Goal: Task Accomplishment & Management: Manage account settings

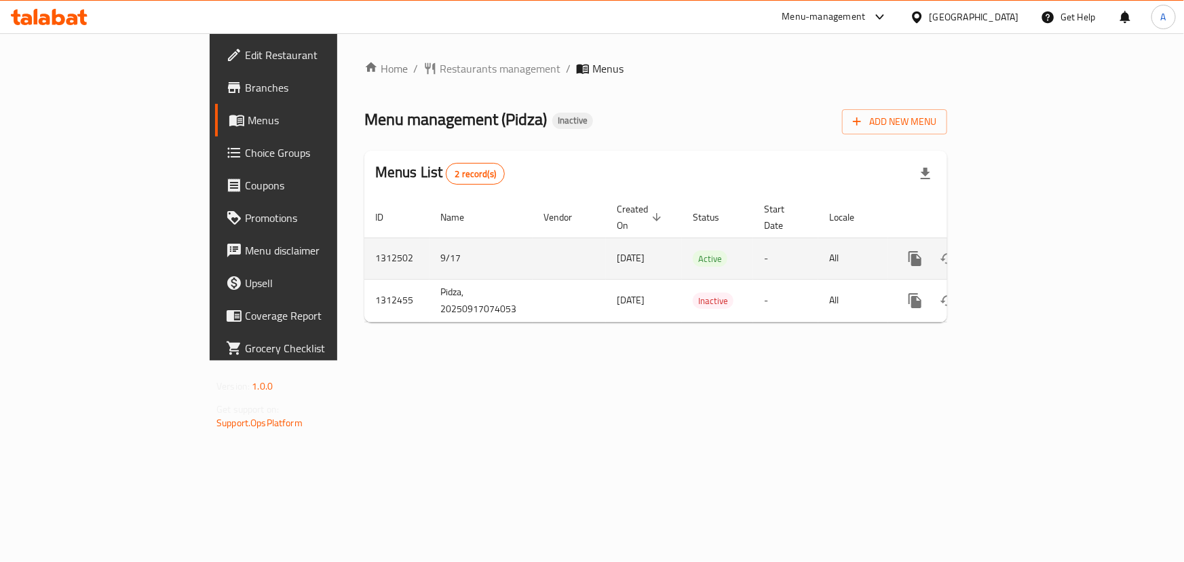
click at [1019, 252] on icon "enhanced table" at bounding box center [1013, 258] width 12 height 12
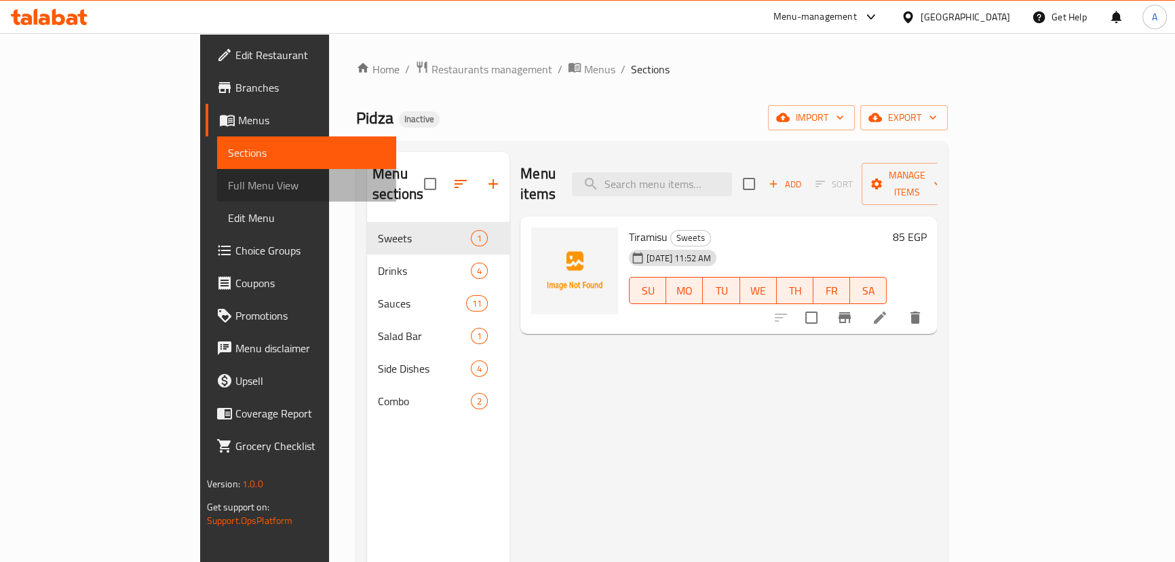
click at [228, 189] on span "Full Menu View" at bounding box center [306, 185] width 157 height 16
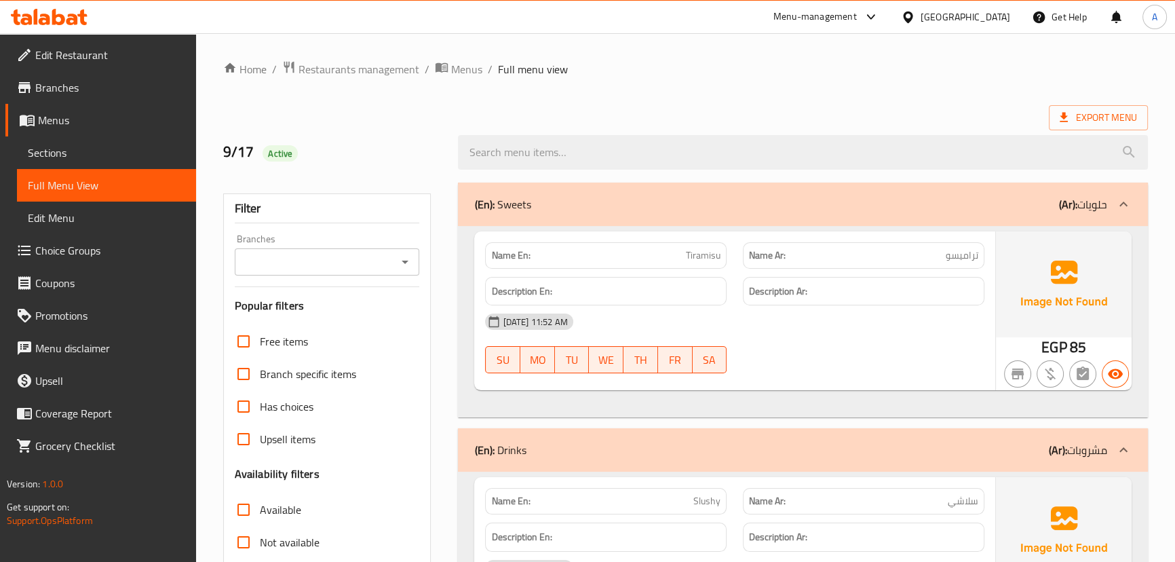
scroll to position [308, 0]
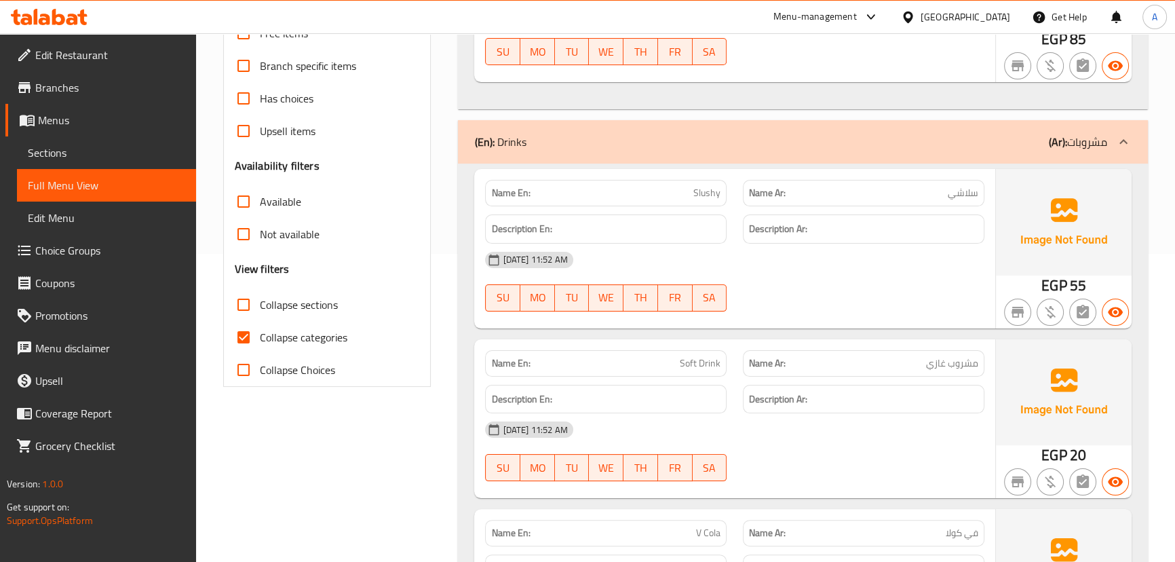
click at [278, 337] on span "Collapse categories" at bounding box center [304, 337] width 88 height 16
click at [260, 337] on input "Collapse categories" at bounding box center [243, 337] width 33 height 33
checkbox input "false"
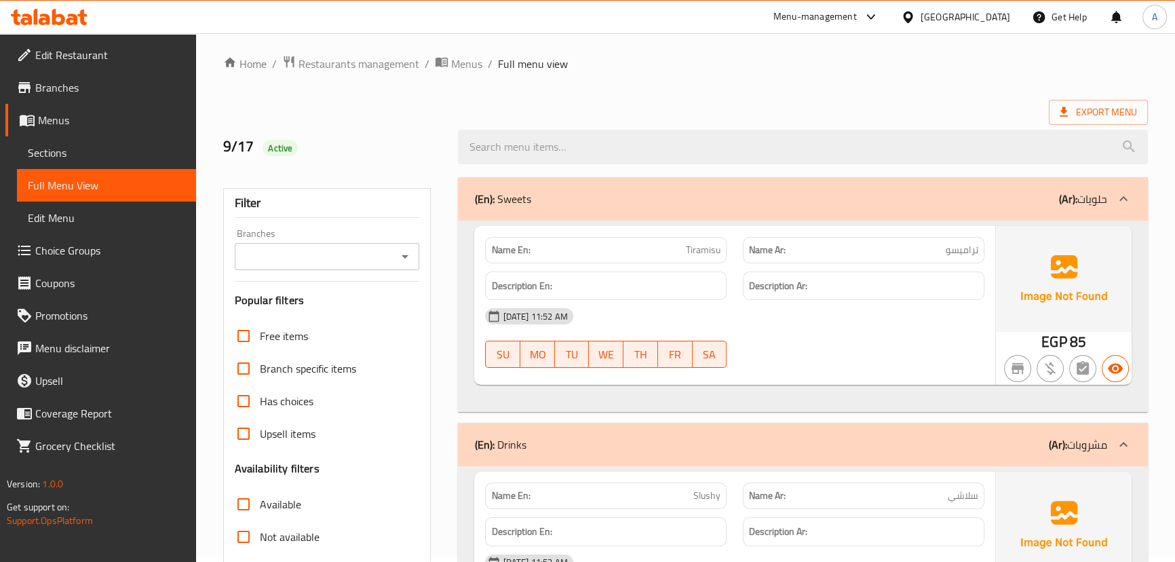
scroll to position [0, 0]
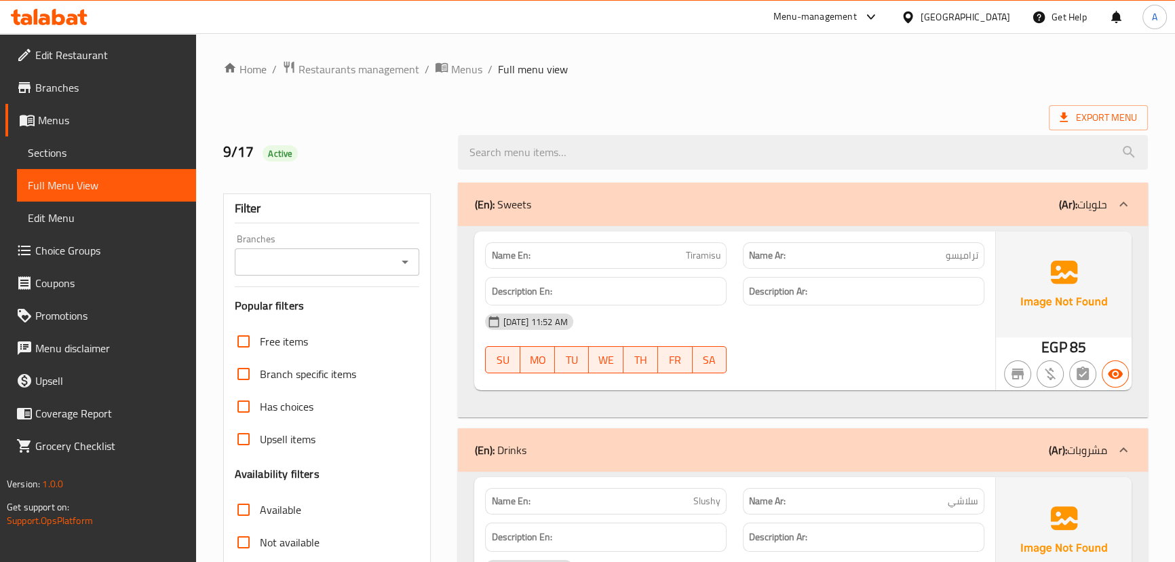
click at [804, 265] on div "Name En: Tiramisu Name Ar: تراميسو" at bounding box center [734, 255] width 515 height 43
click at [827, 361] on div "[DATE] 11:52 AM SU MO TU WE TH FR SA" at bounding box center [734, 343] width 515 height 76
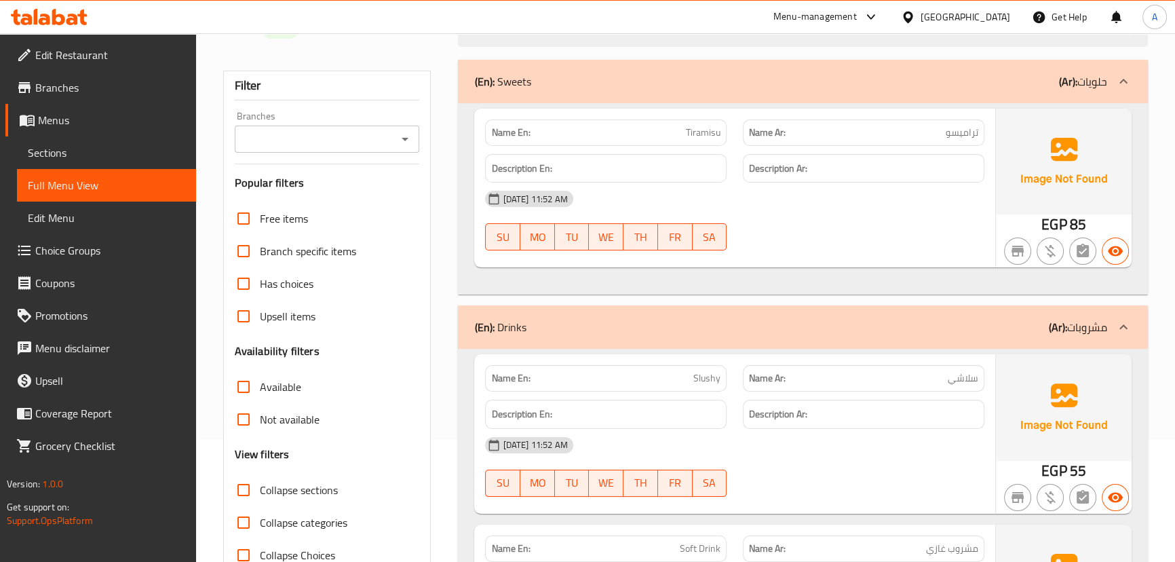
scroll to position [308, 0]
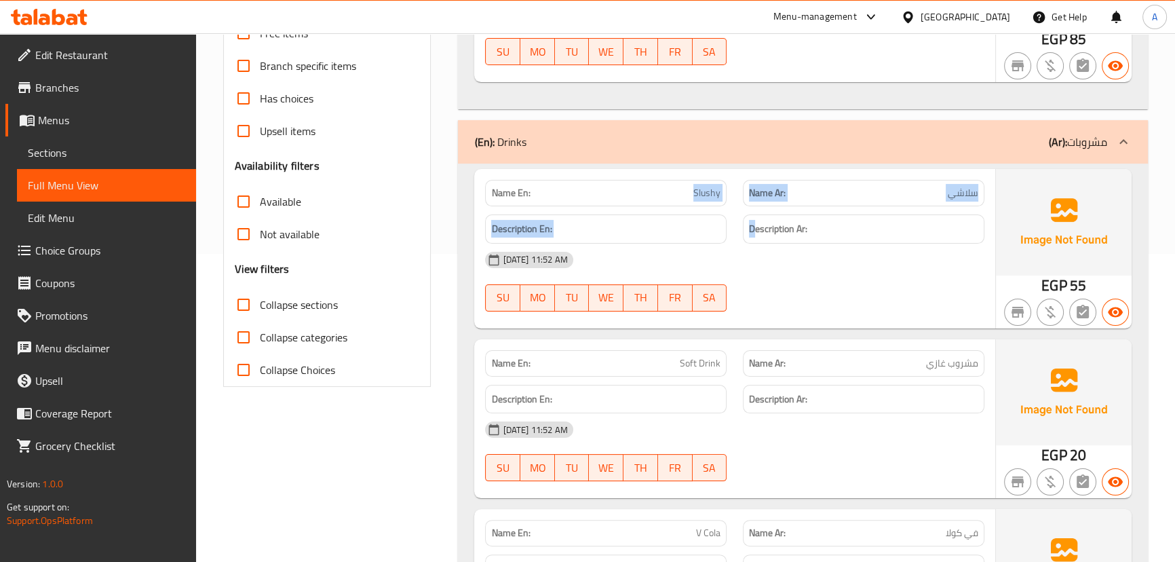
drag, startPoint x: 664, startPoint y: 174, endPoint x: 788, endPoint y: 222, distance: 132.3
click at [776, 216] on div "Name En: Slushy Name Ar: سلاشي Description En: Description Ar: [DATE] 11:52 AM …" at bounding box center [734, 248] width 520 height 159
click at [856, 284] on div "[DATE] 11:52 AM SU MO TU WE TH FR SA" at bounding box center [734, 282] width 515 height 76
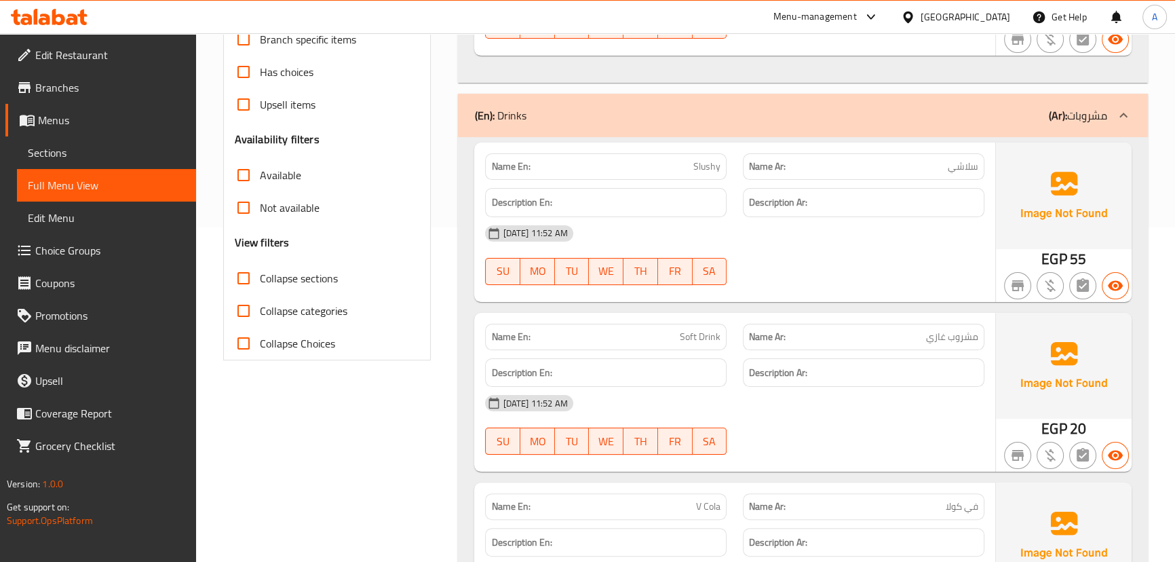
scroll to position [432, 0]
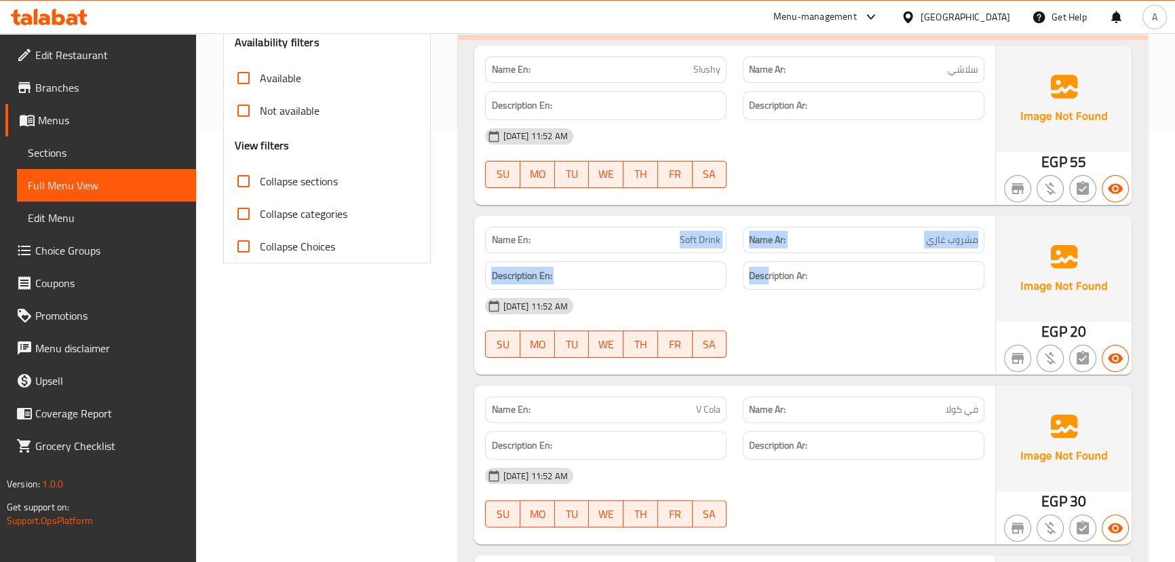
drag, startPoint x: 651, startPoint y: 238, endPoint x: 821, endPoint y: 271, distance: 172.9
click at [803, 262] on div "Name En: Soft Drink Name Ar: مشروب غازي Description En: Description Ar: [DATE] …" at bounding box center [734, 295] width 520 height 159
click at [865, 339] on div "[DATE] 11:52 AM SU MO TU WE TH FR SA" at bounding box center [734, 328] width 515 height 76
drag, startPoint x: 678, startPoint y: 240, endPoint x: 783, endPoint y: 271, distance: 109.7
click at [768, 265] on div "Name En: Soft Drink Name Ar: مشروب غازي Description En: Description Ar: [DATE] …" at bounding box center [734, 295] width 520 height 159
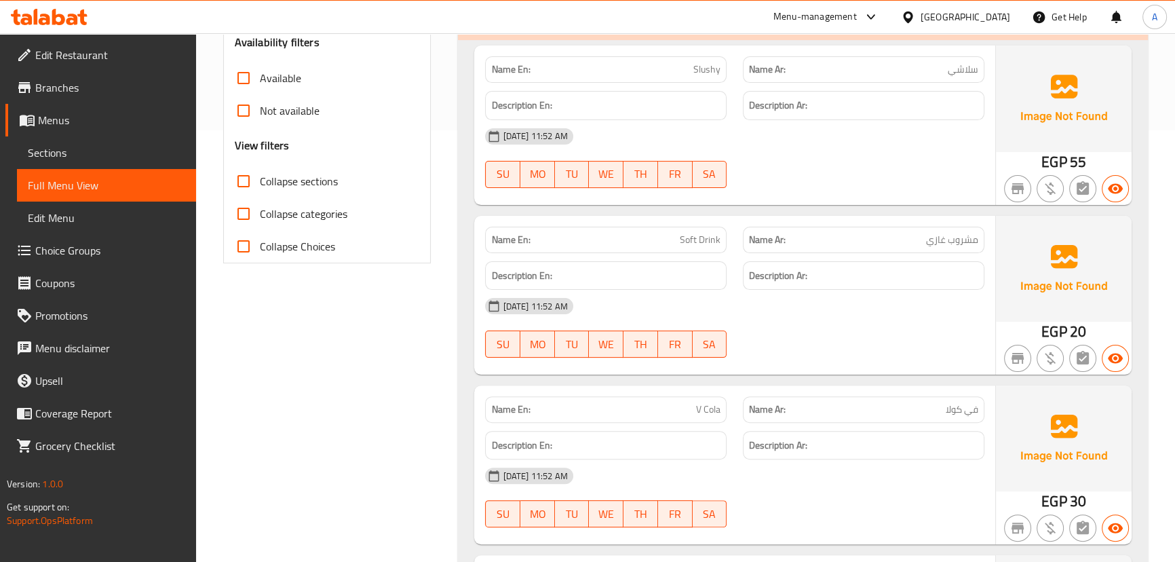
click at [831, 310] on div "[DATE] 11:52 AM" at bounding box center [734, 306] width 515 height 33
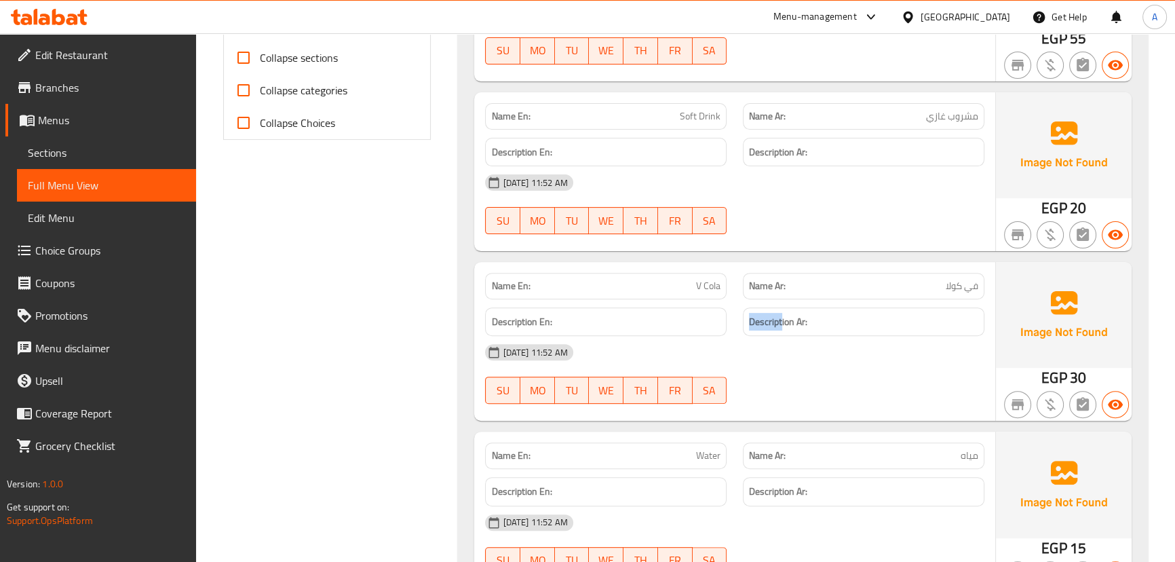
click at [797, 332] on div "Description En: Description Ar:" at bounding box center [734, 321] width 515 height 45
click at [810, 427] on div "Name En: Slushy Name Ar: سلاشي Description En: Description Ar: [DATE] 11:52 AM …" at bounding box center [802, 267] width 689 height 701
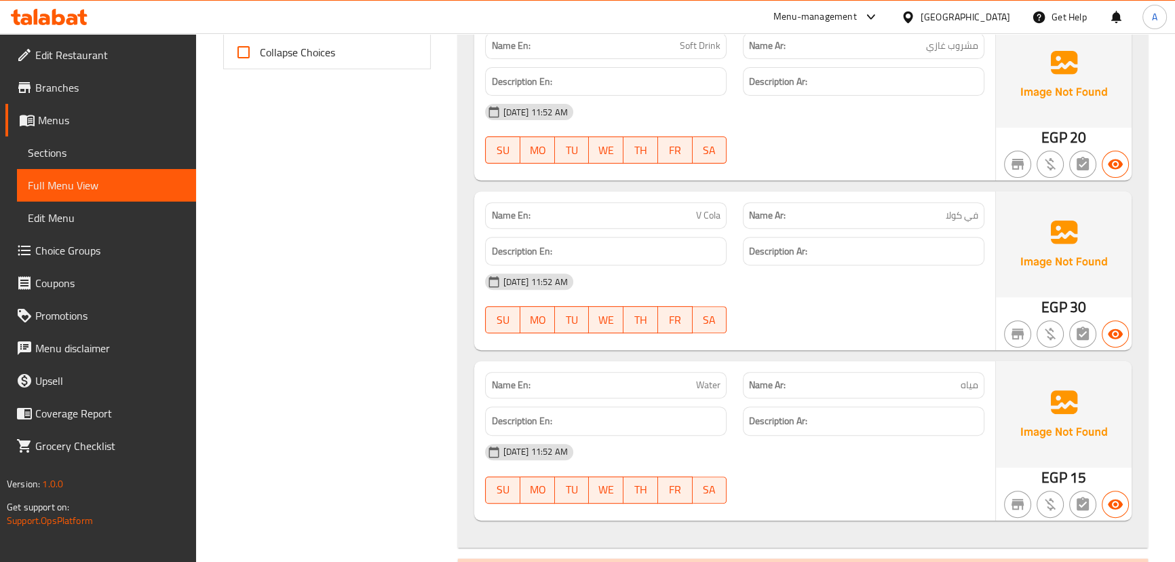
scroll to position [679, 0]
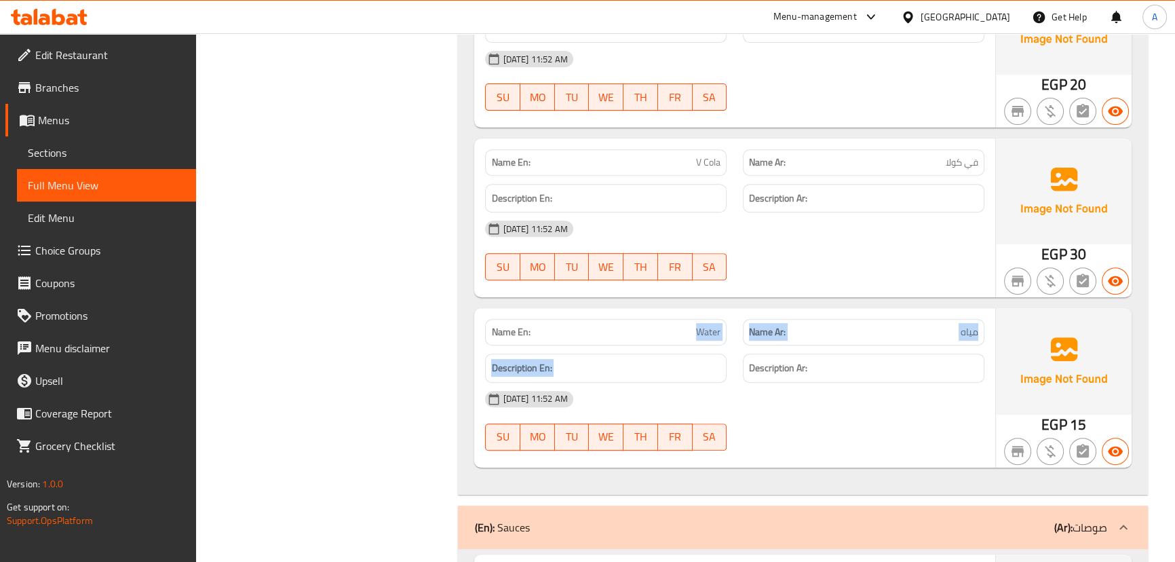
drag, startPoint x: 670, startPoint y: 329, endPoint x: 784, endPoint y: 411, distance: 141.0
click at [751, 370] on div "Name En: Water Name Ar: مياه Description En: Description Ar: [DATE] 11:52 AM SU…" at bounding box center [734, 387] width 520 height 159
click at [784, 412] on div "[DATE] 11:52 AM" at bounding box center [734, 399] width 515 height 33
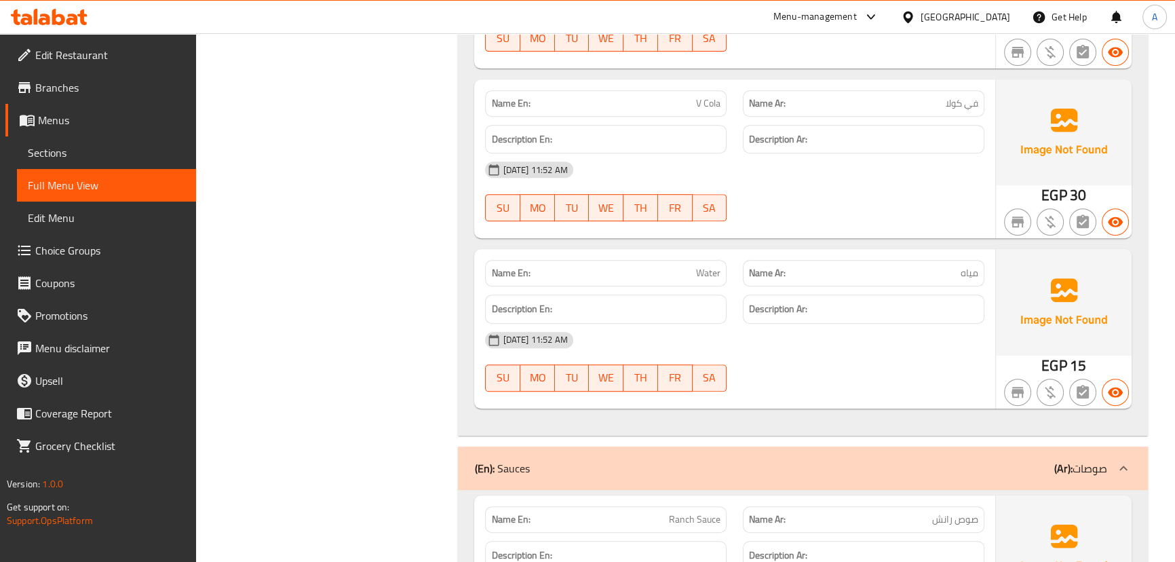
scroll to position [801, 0]
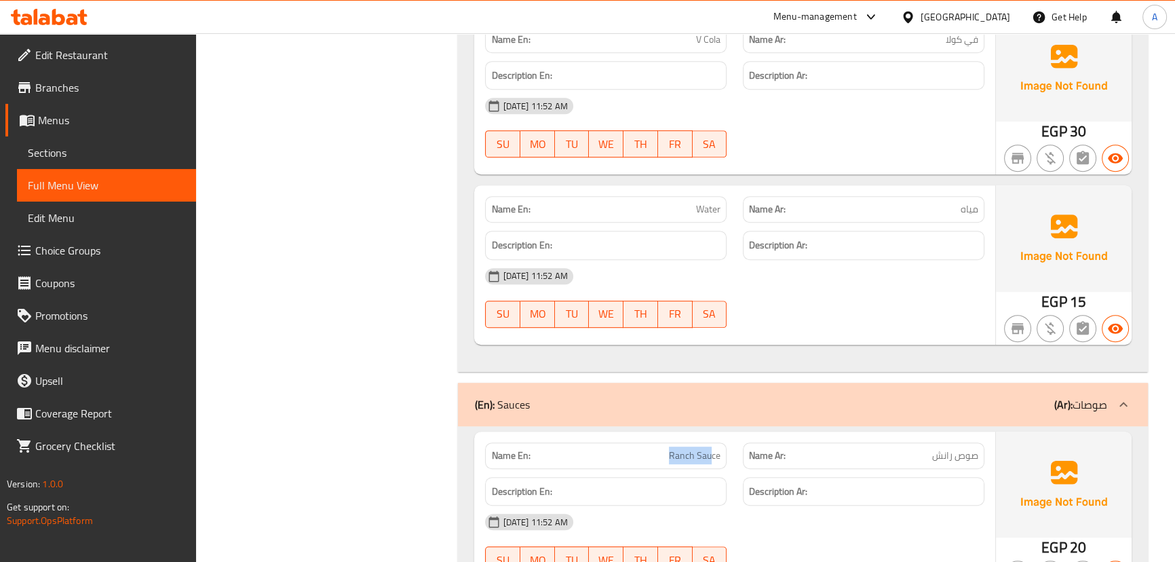
drag, startPoint x: 685, startPoint y: 466, endPoint x: 713, endPoint y: 466, distance: 27.8
click at [712, 466] on div "Name En: Ranch Sauce" at bounding box center [606, 455] width 242 height 26
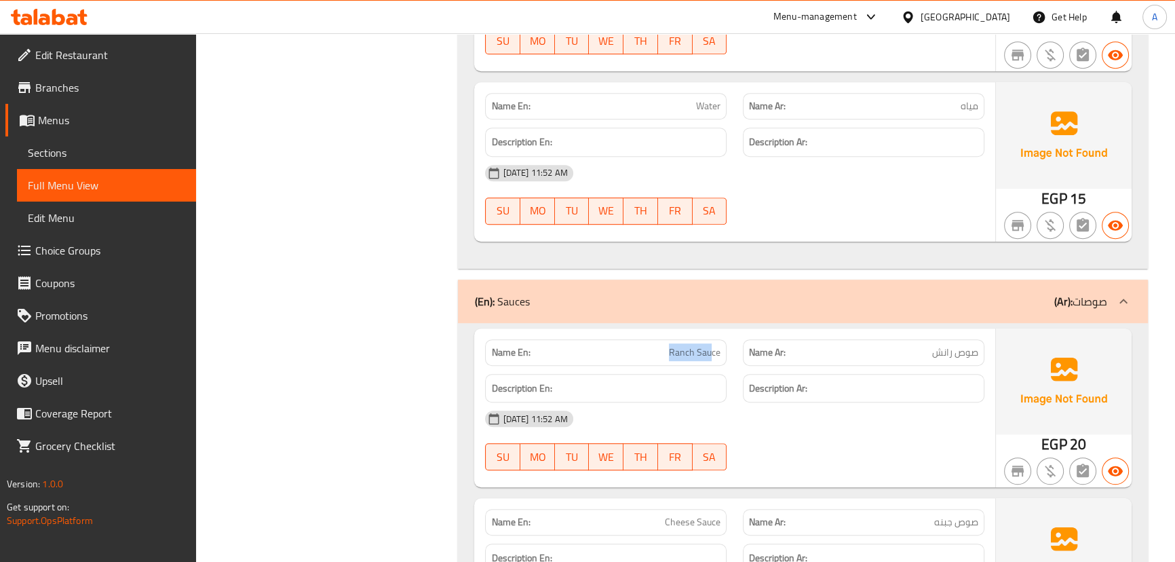
scroll to position [1048, 0]
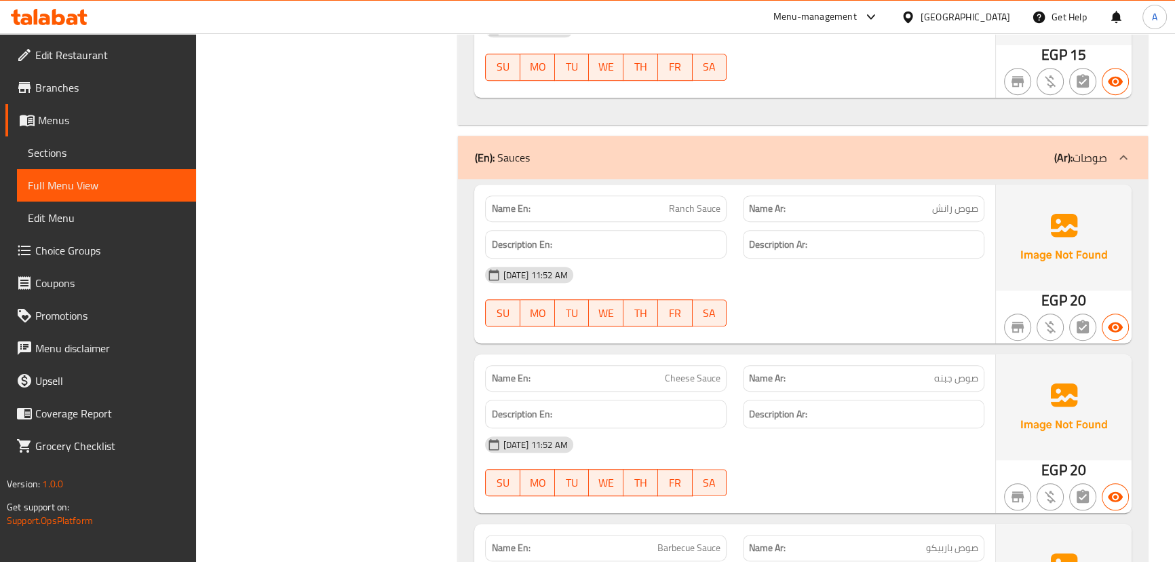
click at [926, 286] on div "[DATE] 11:52 AM" at bounding box center [734, 275] width 515 height 33
drag, startPoint x: 654, startPoint y: 396, endPoint x: 789, endPoint y: 361, distance: 138.9
click at [780, 368] on div "Name En: Cheese Sauce Name Ar: صوص جبنه Description En: Description Ar: [DATE] …" at bounding box center [734, 433] width 520 height 159
click at [843, 310] on div "[DATE] 11:52 AM SU MO TU WE TH FR SA" at bounding box center [734, 297] width 515 height 76
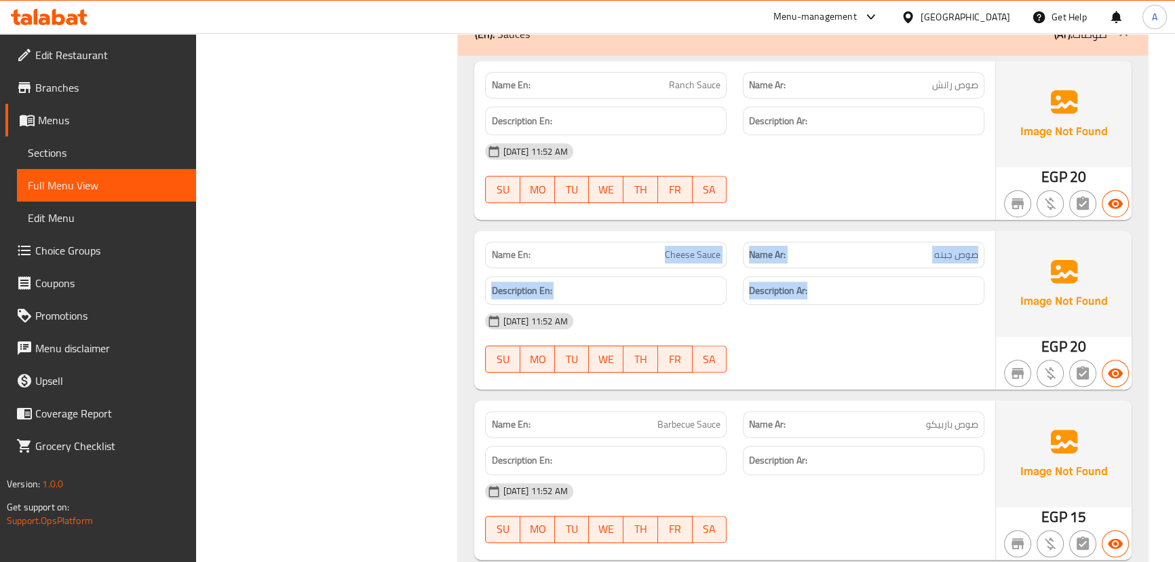
drag, startPoint x: 704, startPoint y: 251, endPoint x: 828, endPoint y: 355, distance: 161.3
click at [822, 292] on div "Name En: Cheese Sauce Name Ar: صوص جبنه Description En: Description Ar: [DATE] …" at bounding box center [734, 310] width 520 height 159
click at [828, 359] on div "[DATE] 11:52 AM SU MO TU WE TH FR SA" at bounding box center [734, 343] width 515 height 76
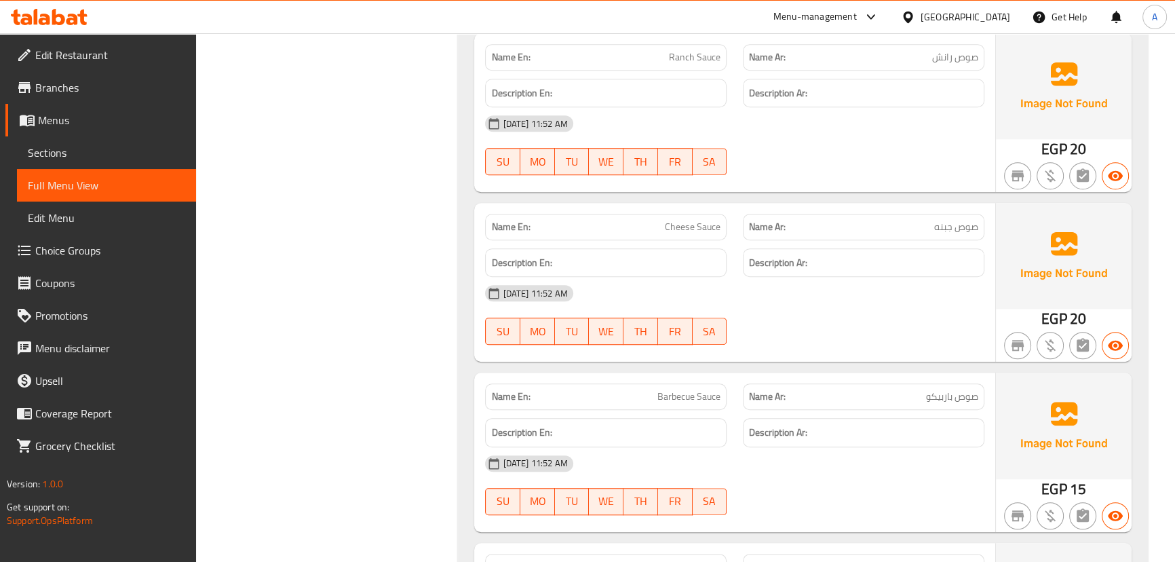
scroll to position [1357, 0]
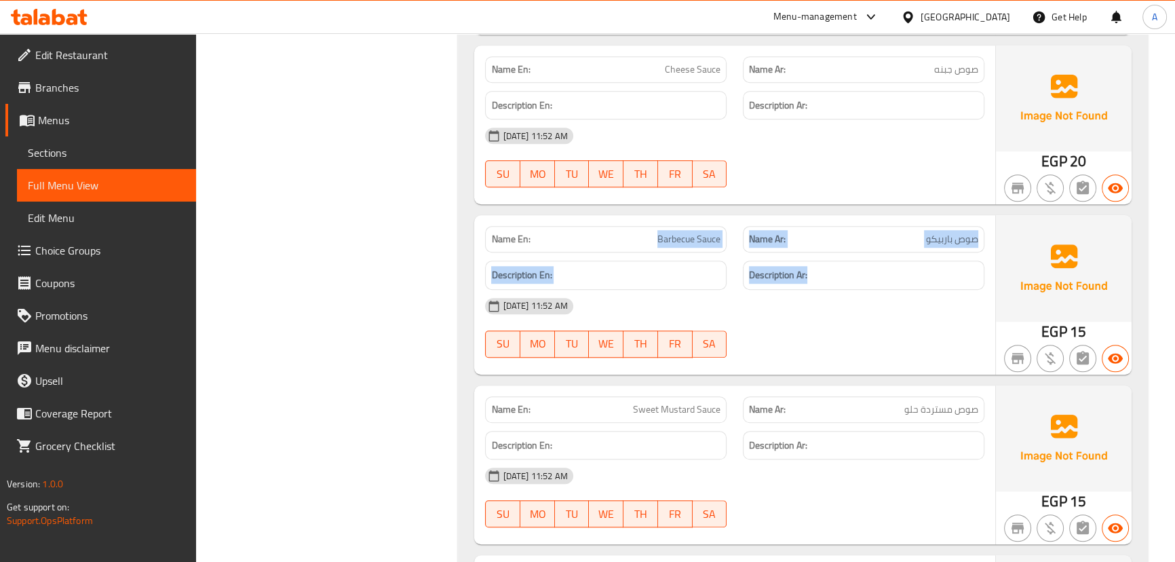
drag, startPoint x: 738, startPoint y: 244, endPoint x: 889, endPoint y: 286, distance: 156.6
click at [884, 284] on div "Name En: Barbecue Sauce Name Ar: صوص باربيكو Description En: Description Ar: [D…" at bounding box center [734, 294] width 520 height 159
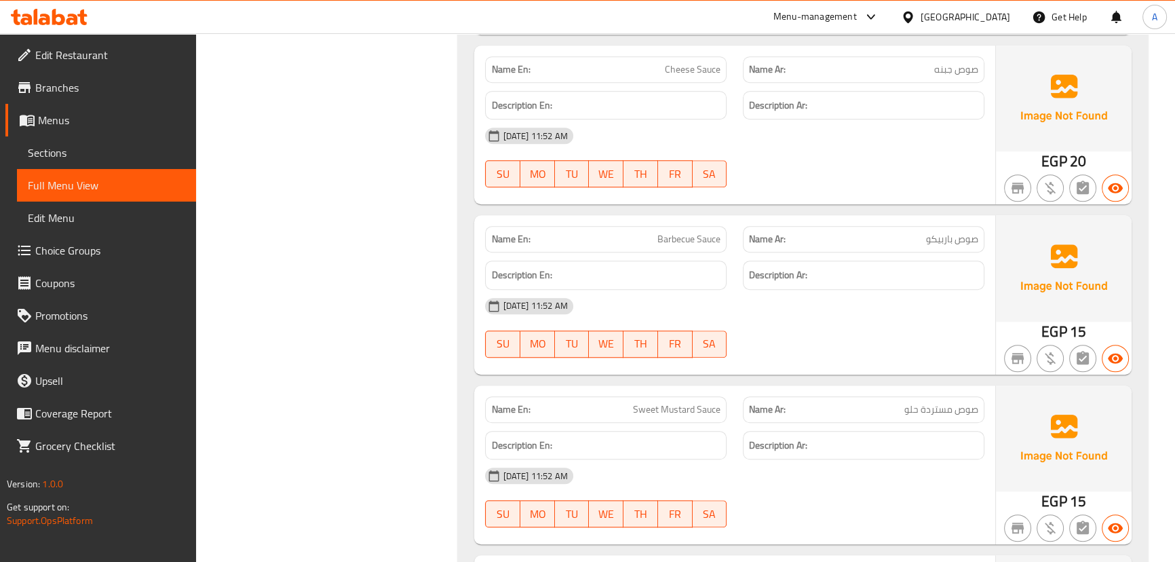
click at [913, 339] on div "[DATE] 11:52 AM SU MO TU WE TH FR SA" at bounding box center [734, 328] width 515 height 76
click at [746, 389] on div "Name En: Sweet Mustard Sauce Name Ar: صوص مستردة حلو" at bounding box center [734, 409] width 515 height 43
click at [830, 353] on div at bounding box center [864, 357] width 258 height 16
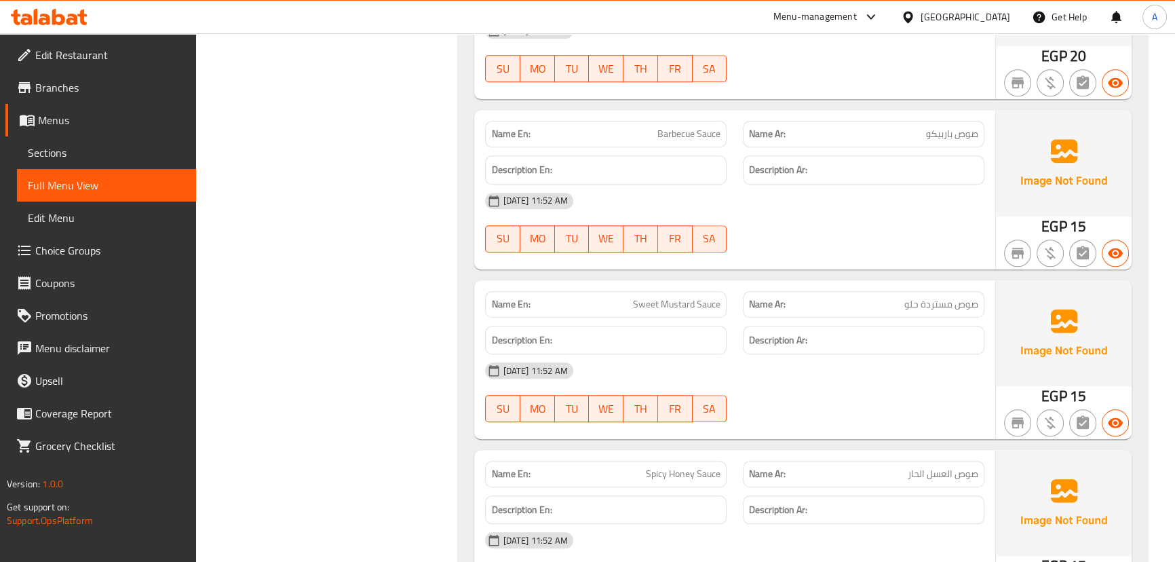
scroll to position [1542, 0]
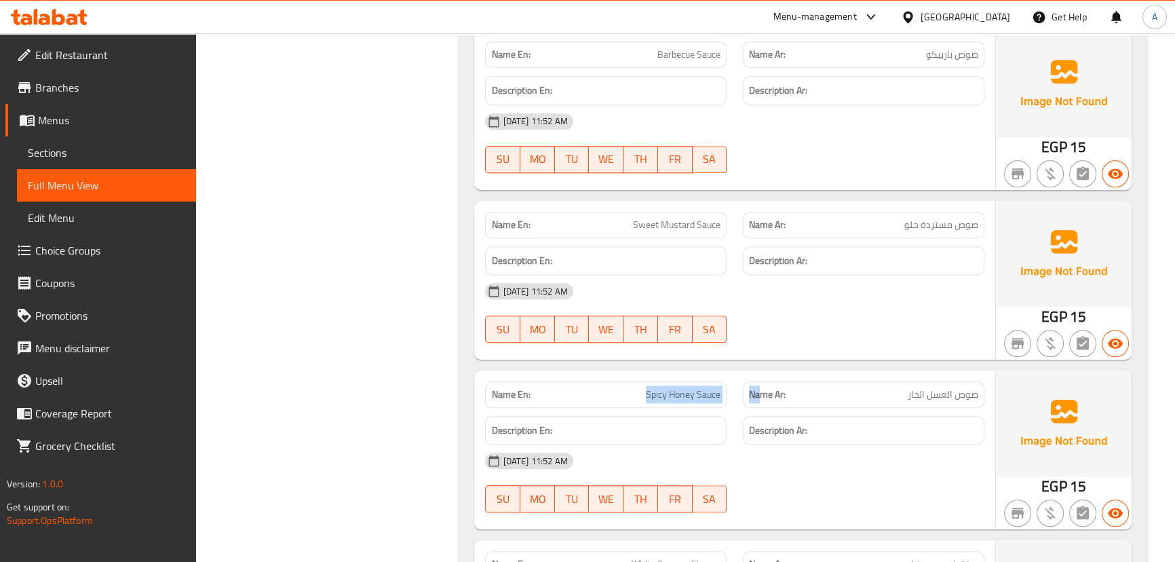
drag, startPoint x: 635, startPoint y: 377, endPoint x: 871, endPoint y: 352, distance: 236.7
click at [826, 379] on div "Name En: Spicy Honey Sauce Name Ar: صوص العسل الحار" at bounding box center [734, 394] width 515 height 43
click at [871, 349] on div at bounding box center [864, 343] width 258 height 16
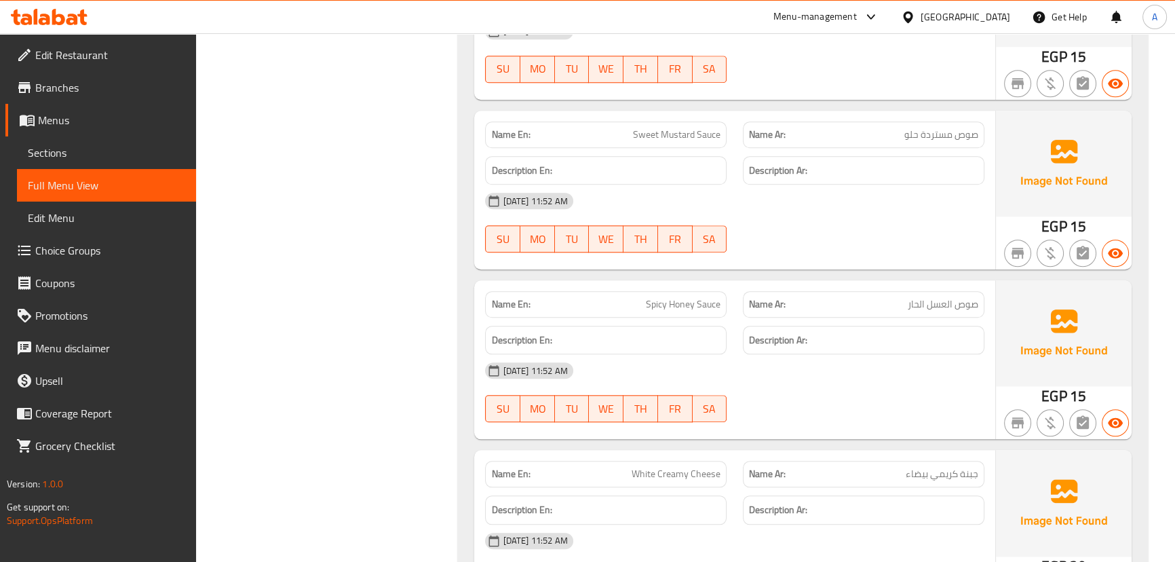
scroll to position [1727, 0]
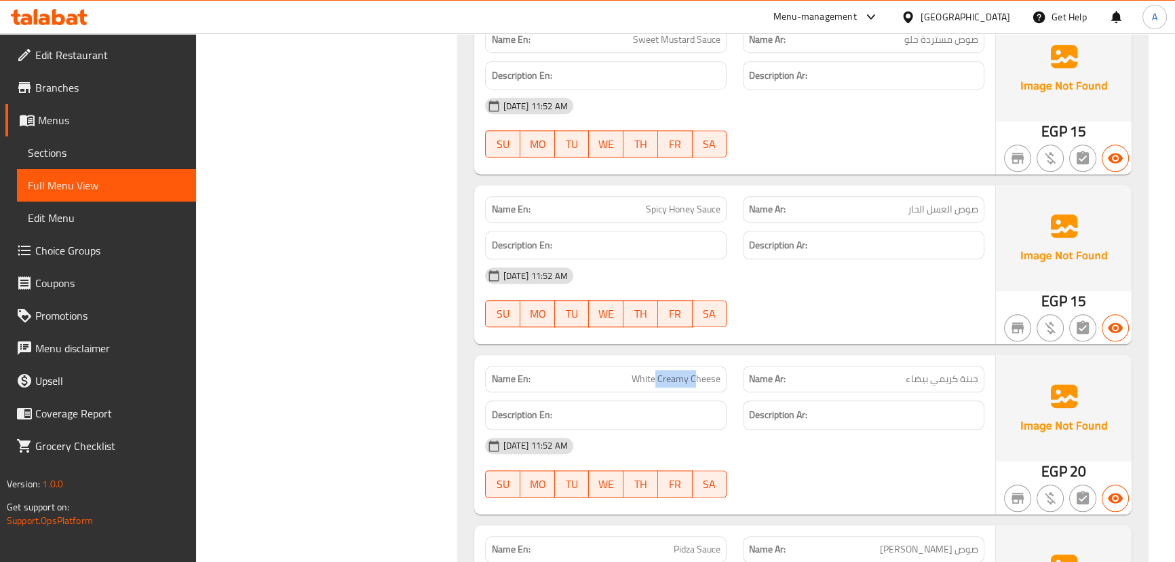
drag, startPoint x: 710, startPoint y: 370, endPoint x: 804, endPoint y: 337, distance: 99.8
click at [754, 355] on div "Name En: White Creamy Cheese Name Ar: جبنة كريمي بيضاء Description En: Descript…" at bounding box center [734, 434] width 520 height 159
click at [869, 310] on div "[DATE] 11:52 AM SU MO TU WE TH FR SA" at bounding box center [734, 297] width 515 height 76
drag, startPoint x: 561, startPoint y: 381, endPoint x: 767, endPoint y: 345, distance: 209.3
click at [706, 363] on div "Name En: White Creamy Cheese" at bounding box center [606, 379] width 258 height 43
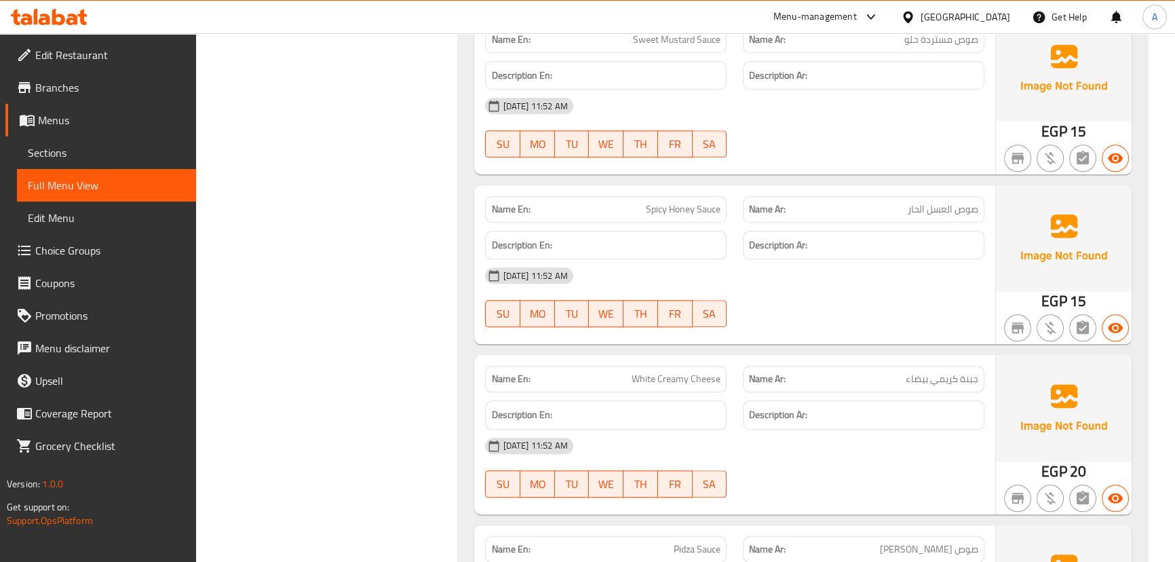
click at [837, 324] on div at bounding box center [864, 327] width 258 height 16
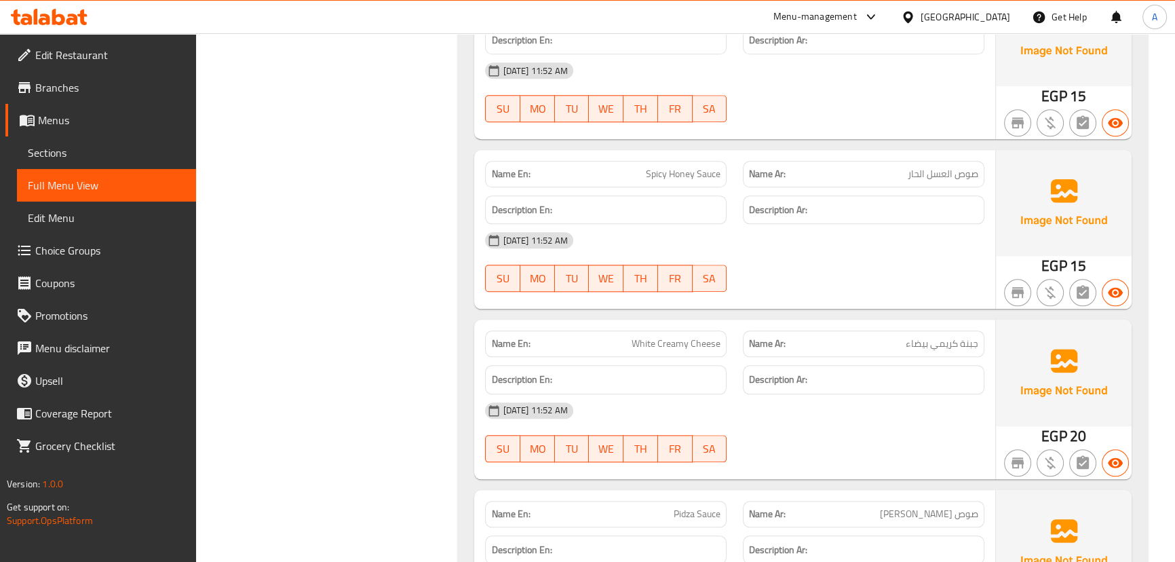
scroll to position [1912, 0]
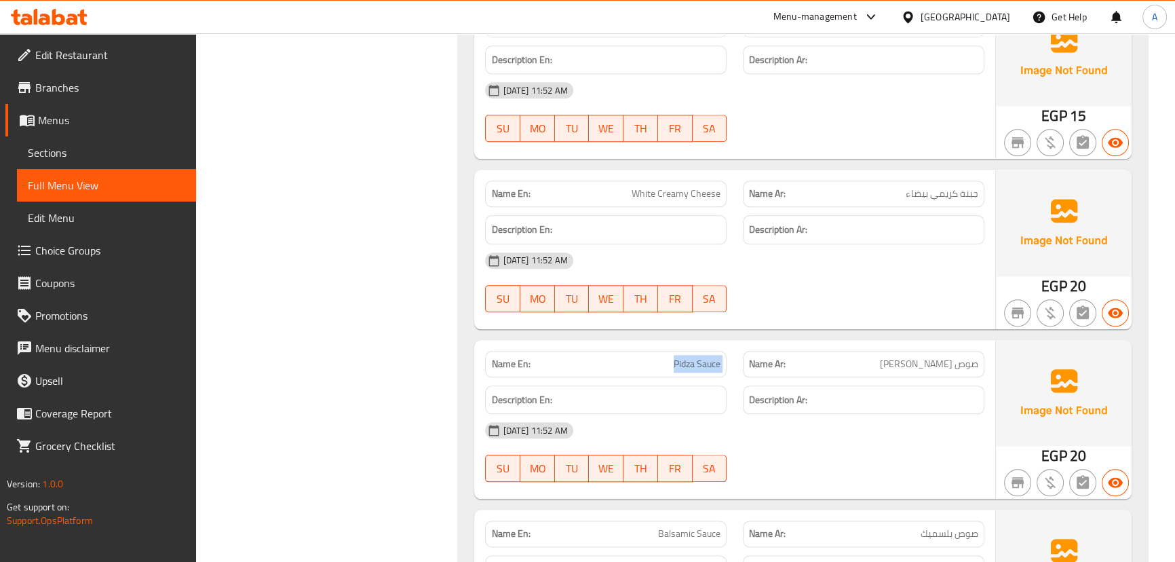
drag, startPoint x: 675, startPoint y: 364, endPoint x: 820, endPoint y: 415, distance: 153.9
click at [771, 380] on div "Name En: Pidza Sauce Name Ar: صوص بيدزا Description En: Description Ar: [DATE] …" at bounding box center [734, 419] width 520 height 159
click at [821, 421] on div "[DATE] 11:52 AM" at bounding box center [734, 430] width 515 height 33
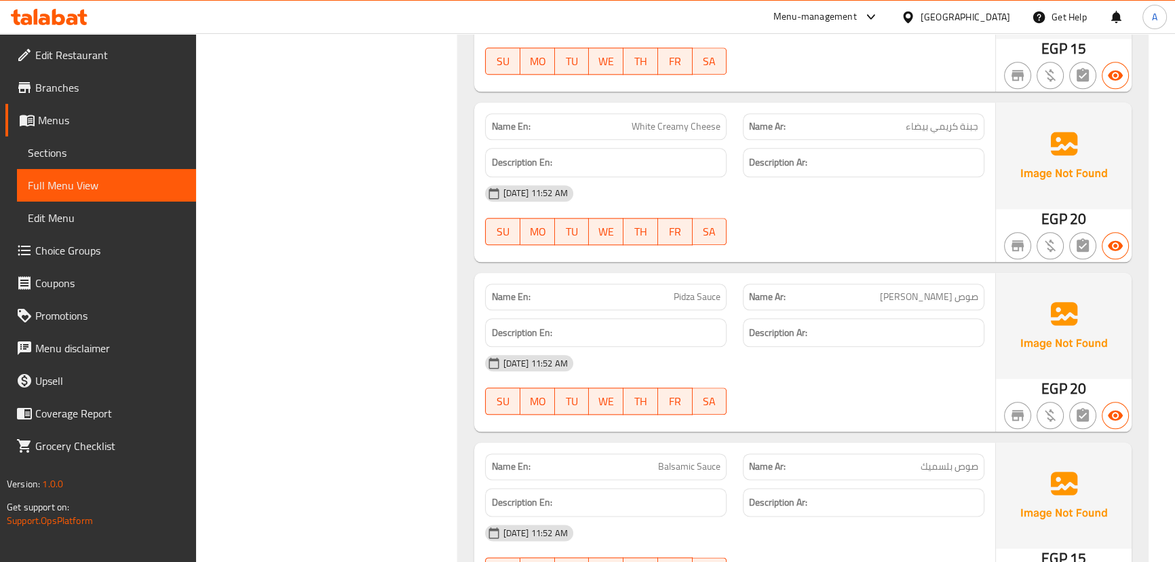
scroll to position [2097, 0]
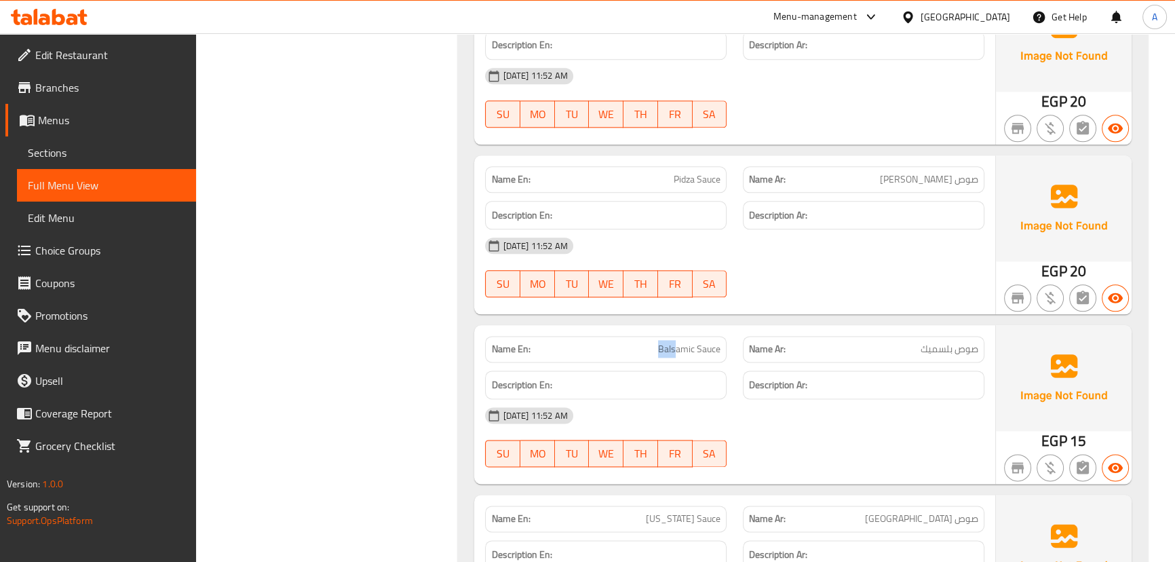
drag, startPoint x: 655, startPoint y: 333, endPoint x: 829, endPoint y: 395, distance: 184.6
click at [763, 373] on div "Name En: Balsamic Sauce Name Ar: صوص بلسميك Description En: Description Ar: [DA…" at bounding box center [734, 404] width 520 height 159
click at [830, 396] on div "Description Ar:" at bounding box center [864, 385] width 242 height 29
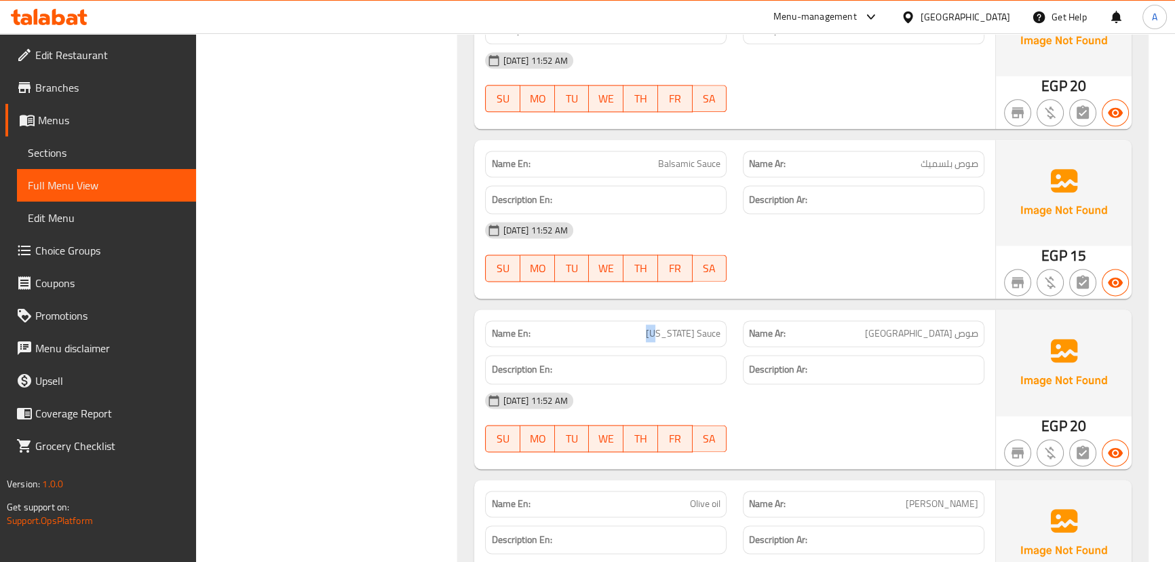
click at [730, 347] on div "Name En: [US_STATE] Sauce Name Ar: صوص تكساس Description En: Description Ar: [D…" at bounding box center [734, 388] width 520 height 159
click at [810, 431] on div "[DATE] 11:52 AM SU MO TU WE TH FR SA" at bounding box center [734, 422] width 515 height 76
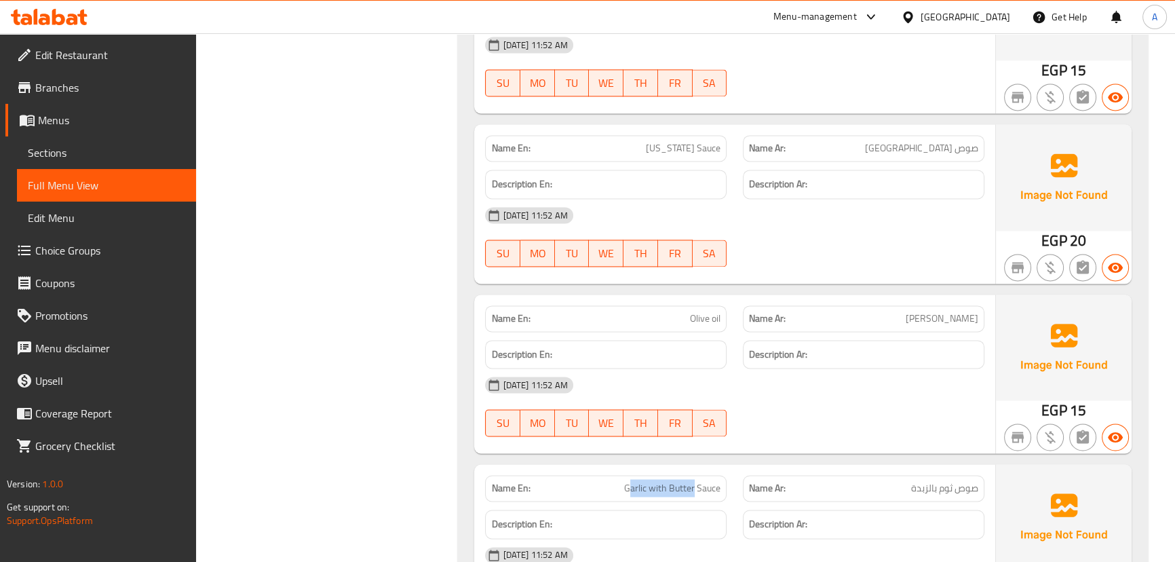
drag, startPoint x: 636, startPoint y: 495, endPoint x: 782, endPoint y: 468, distance: 148.4
click at [723, 487] on div "Name En: Garlic with Butter Sauce" at bounding box center [606, 488] width 242 height 26
click at [822, 443] on div at bounding box center [864, 436] width 258 height 16
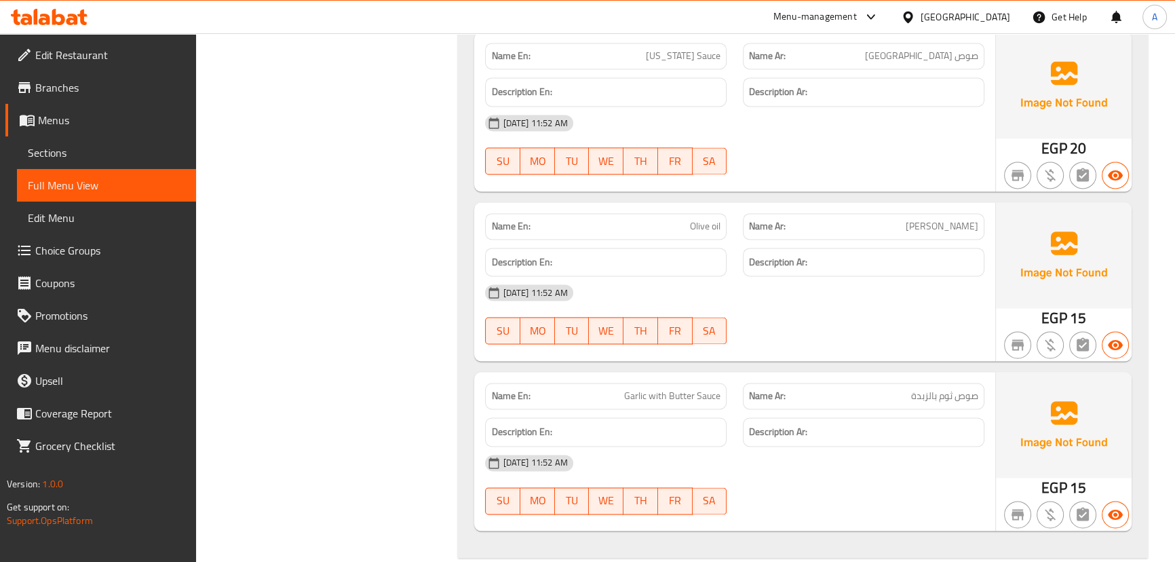
scroll to position [2653, 0]
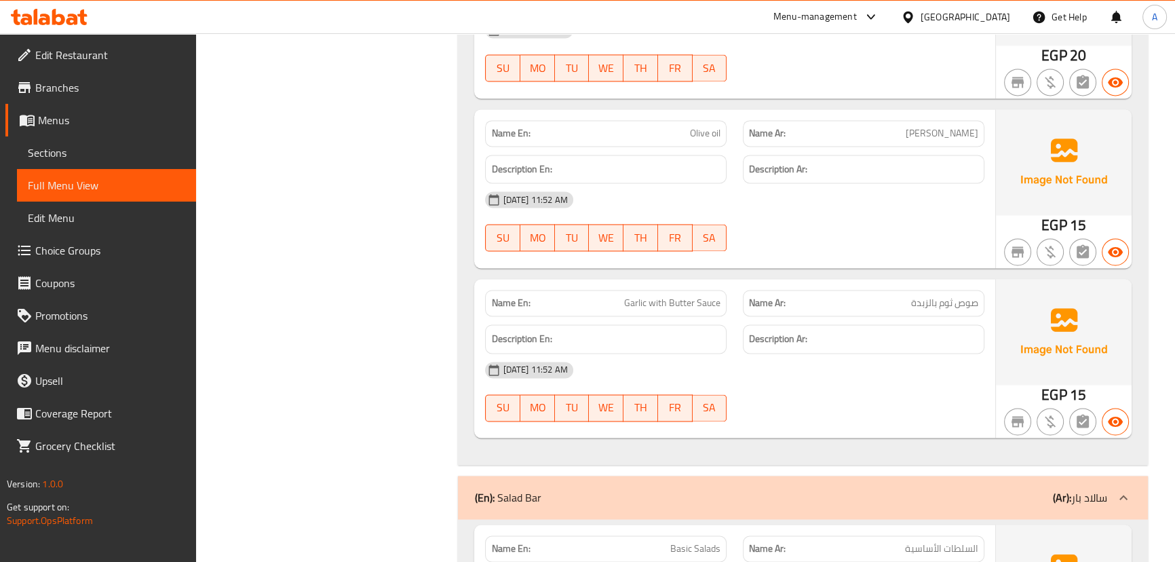
drag, startPoint x: 649, startPoint y: 298, endPoint x: 738, endPoint y: 320, distance: 91.7
click at [713, 311] on div "Name En: Garlic with Butter Sauce" at bounding box center [606, 303] width 242 height 26
click at [863, 383] on div "[DATE] 11:52 AM" at bounding box center [734, 370] width 515 height 33
drag, startPoint x: 644, startPoint y: 311, endPoint x: 751, endPoint y: 350, distance: 113.3
click at [664, 310] on span "Garlic with Butter Sauce" at bounding box center [672, 303] width 96 height 14
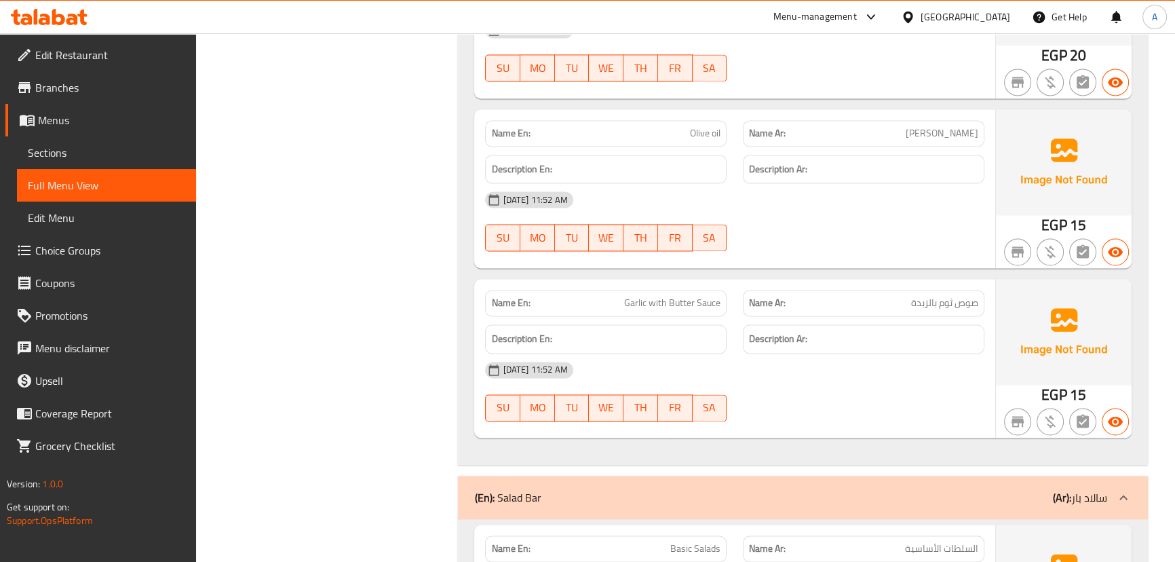
click at [778, 376] on div "[DATE] 11:52 AM" at bounding box center [734, 370] width 515 height 33
drag, startPoint x: 700, startPoint y: 305, endPoint x: 610, endPoint y: 306, distance: 89.6
click at [610, 306] on p "Name En: Garlic with Butter Sauce" at bounding box center [605, 303] width 229 height 14
click at [869, 410] on div "[DATE] 11:52 AM SU MO TU WE TH FR SA" at bounding box center [734, 392] width 515 height 76
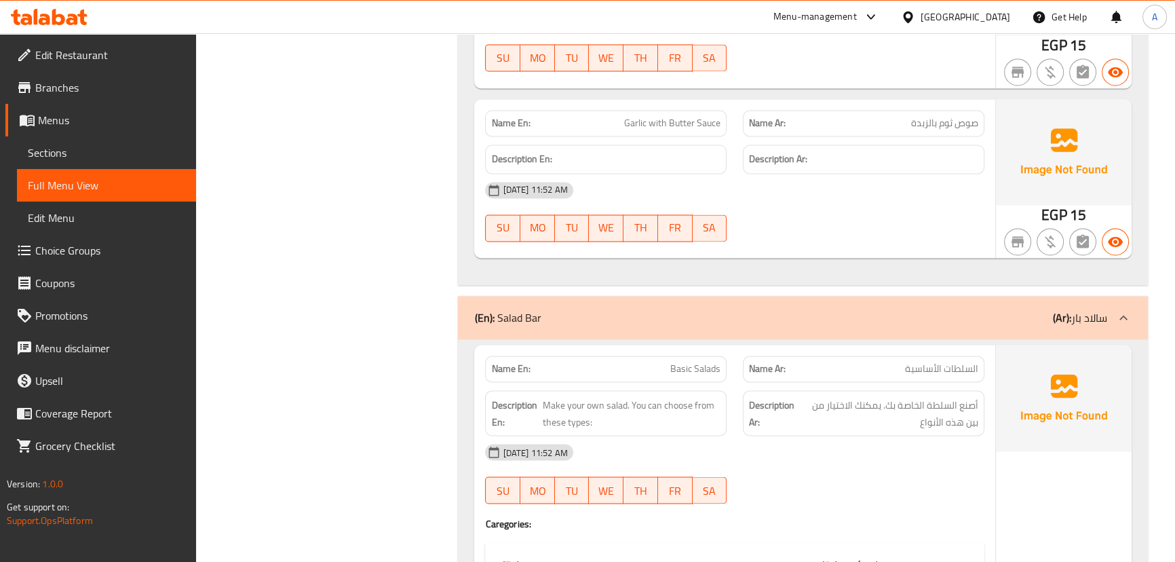
scroll to position [2837, 0]
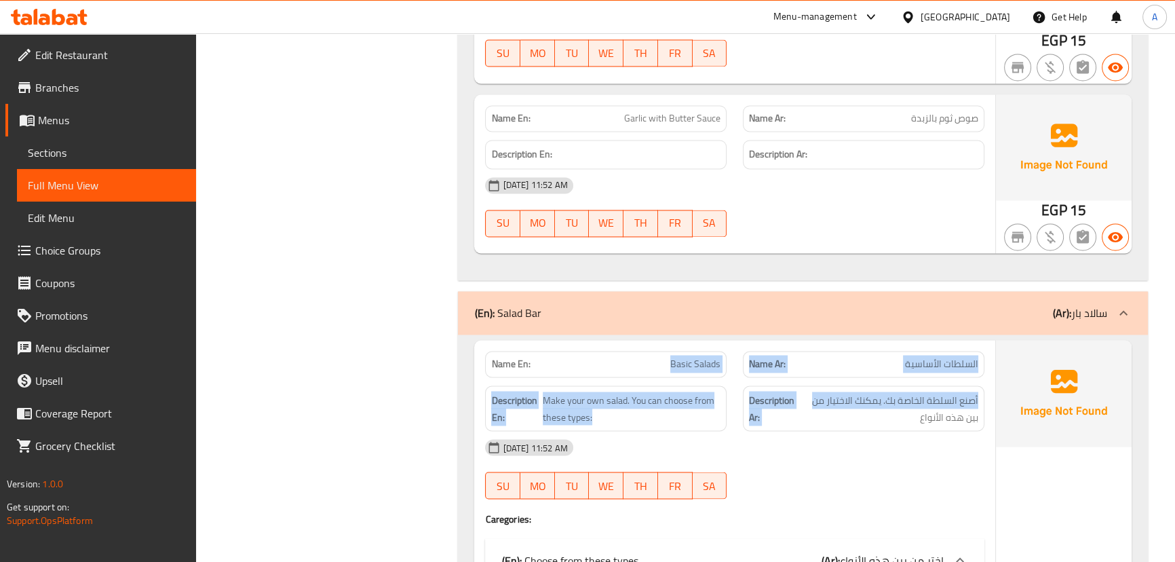
drag, startPoint x: 619, startPoint y: 356, endPoint x: 836, endPoint y: 398, distance: 221.2
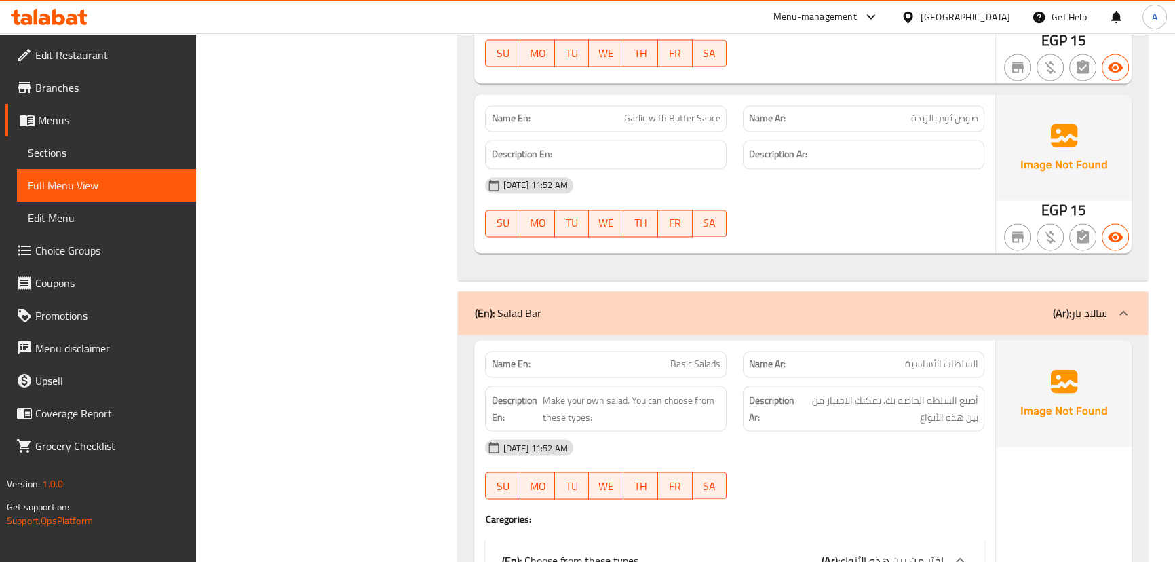
click at [862, 438] on div "[DATE] 11:52 AM" at bounding box center [734, 447] width 515 height 33
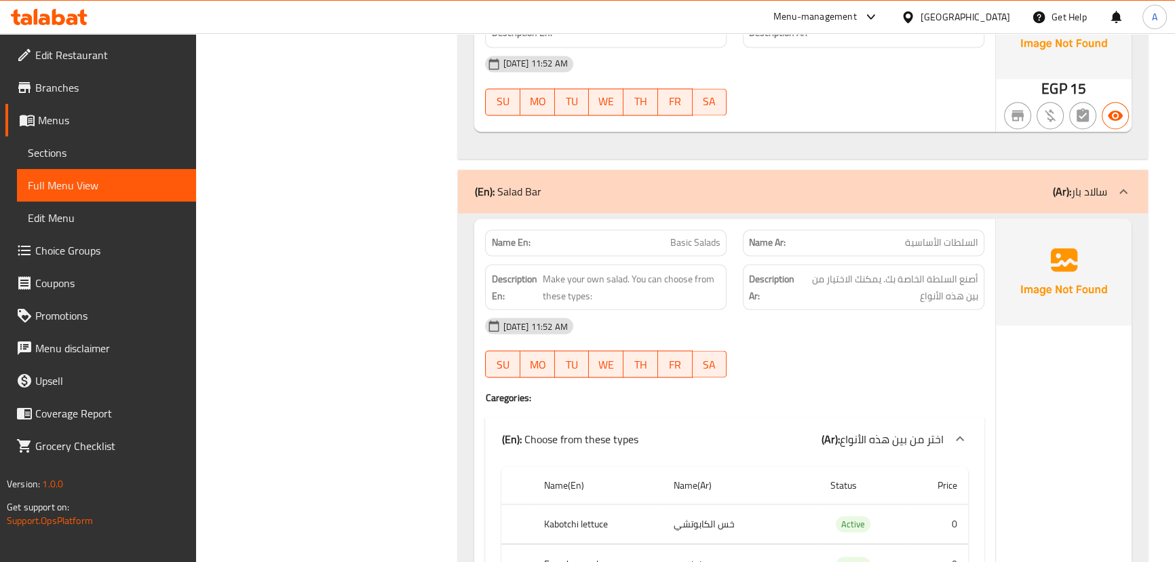
scroll to position [2961, 0]
click at [961, 247] on span "السلطات الأساسية" at bounding box center [941, 240] width 73 height 14
drag, startPoint x: 961, startPoint y: 247, endPoint x: 685, endPoint y: 252, distance: 276.2
click at [651, 235] on div "Name En: Basic Salads Name Ar: السلطات الأساسية" at bounding box center [734, 240] width 515 height 43
click at [843, 311] on div "[DATE] 11:52 AM" at bounding box center [734, 323] width 515 height 33
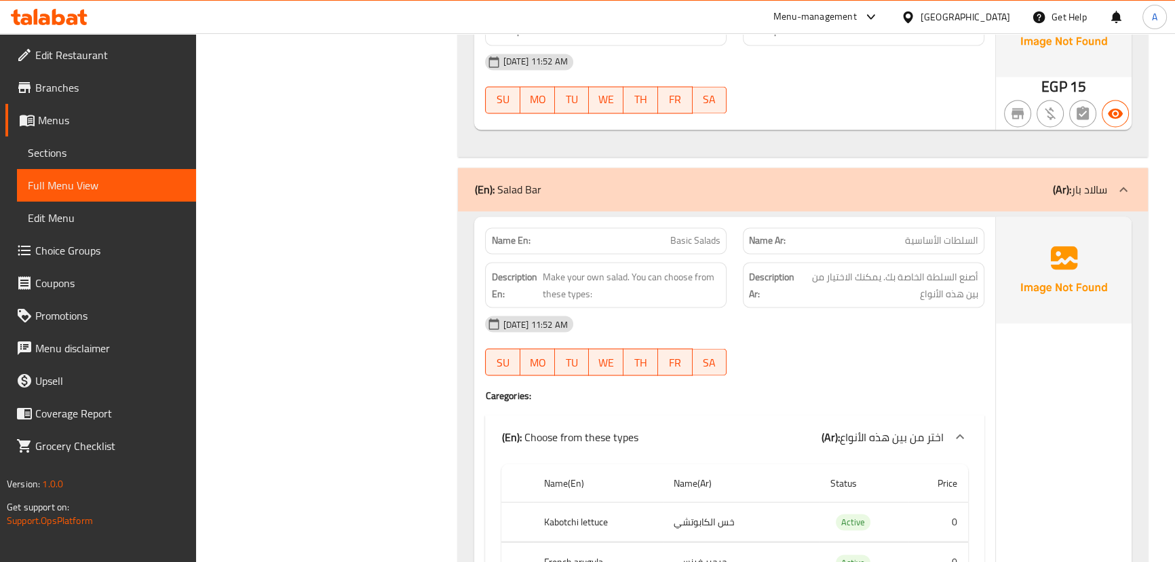
click at [964, 242] on span "السلطات الأساسية" at bounding box center [941, 240] width 73 height 14
drag, startPoint x: 964, startPoint y: 242, endPoint x: 607, endPoint y: 246, distance: 357.0
click at [603, 242] on div "Name En: Basic Salads Name Ar: السلطات الأساسية" at bounding box center [734, 240] width 515 height 43
click at [813, 345] on div "[DATE] 11:52 AM SU MO TU WE TH FR SA" at bounding box center [734, 345] width 515 height 76
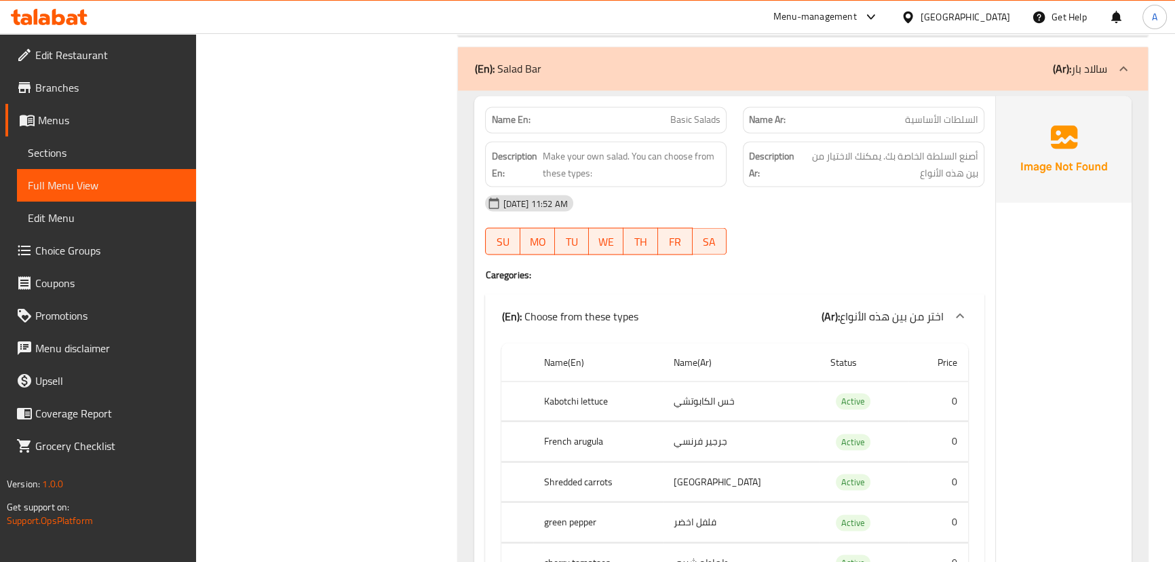
scroll to position [3084, 0]
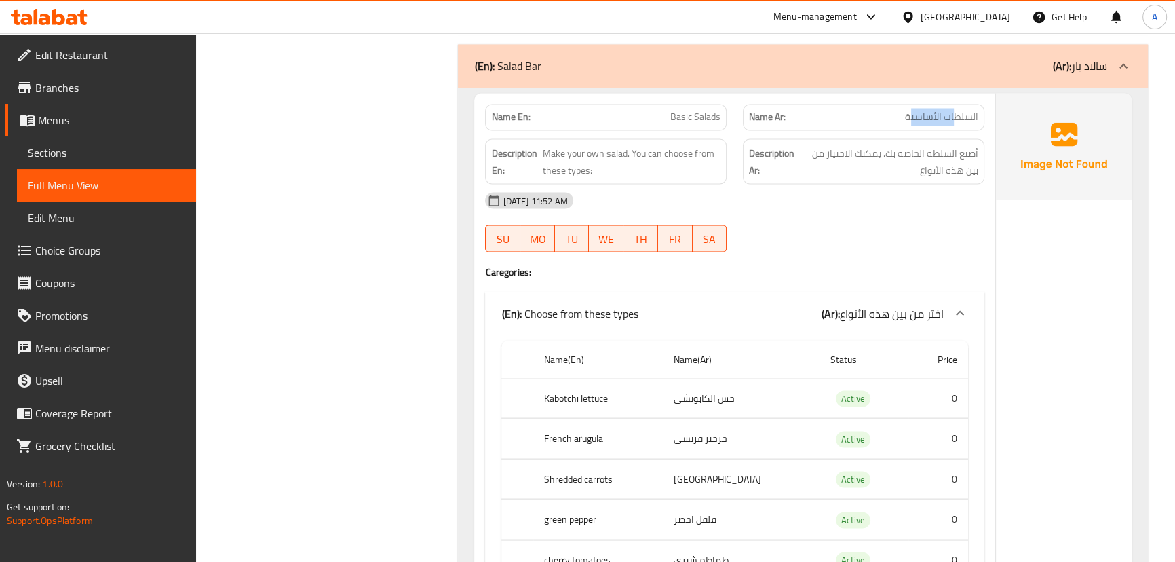
drag, startPoint x: 955, startPoint y: 119, endPoint x: 914, endPoint y: 124, distance: 41.7
click at [914, 124] on span "السلطات الأساسية" at bounding box center [941, 117] width 73 height 14
drag, startPoint x: 847, startPoint y: 156, endPoint x: 833, endPoint y: 161, distance: 15.0
click at [827, 156] on span "أصنع السلطة الخاصة بك. يمكنك الاختيار من بين هذه الأنواع" at bounding box center [889, 161] width 180 height 33
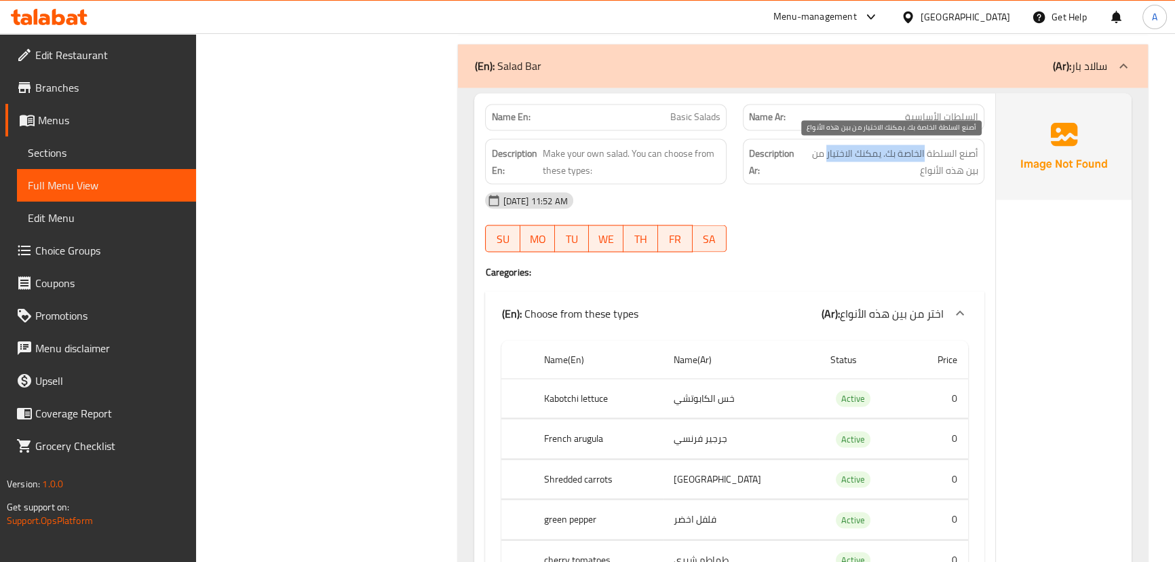
click at [905, 145] on span "أصنع السلطة الخاصة بك. يمكنك الاختيار من بين هذه الأنواع" at bounding box center [889, 161] width 180 height 33
click at [873, 211] on div "[DATE] 11:52 AM" at bounding box center [734, 200] width 515 height 33
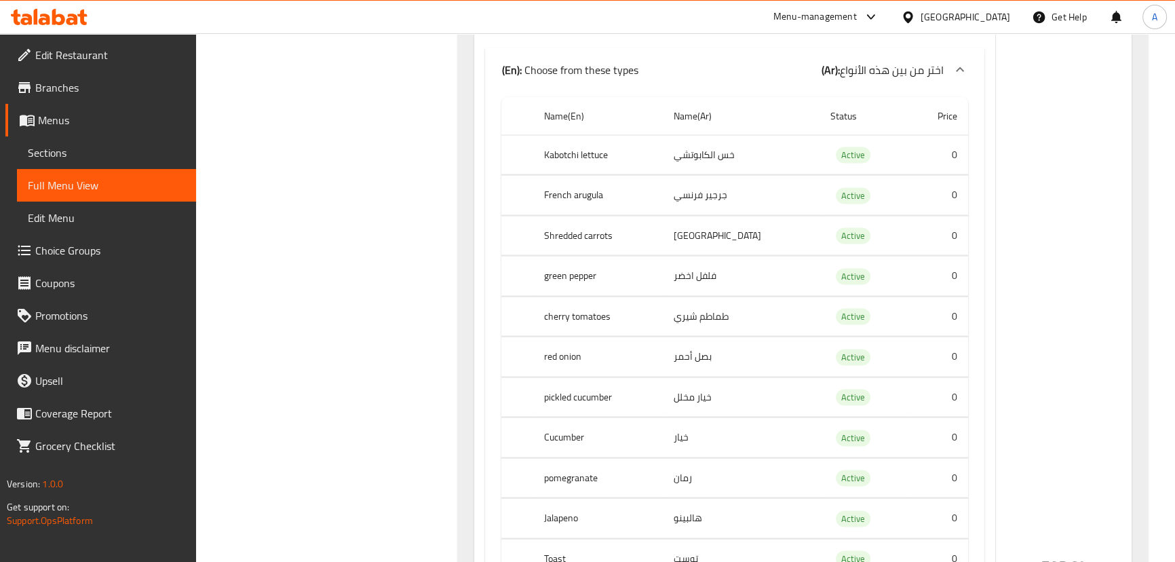
scroll to position [3331, 0]
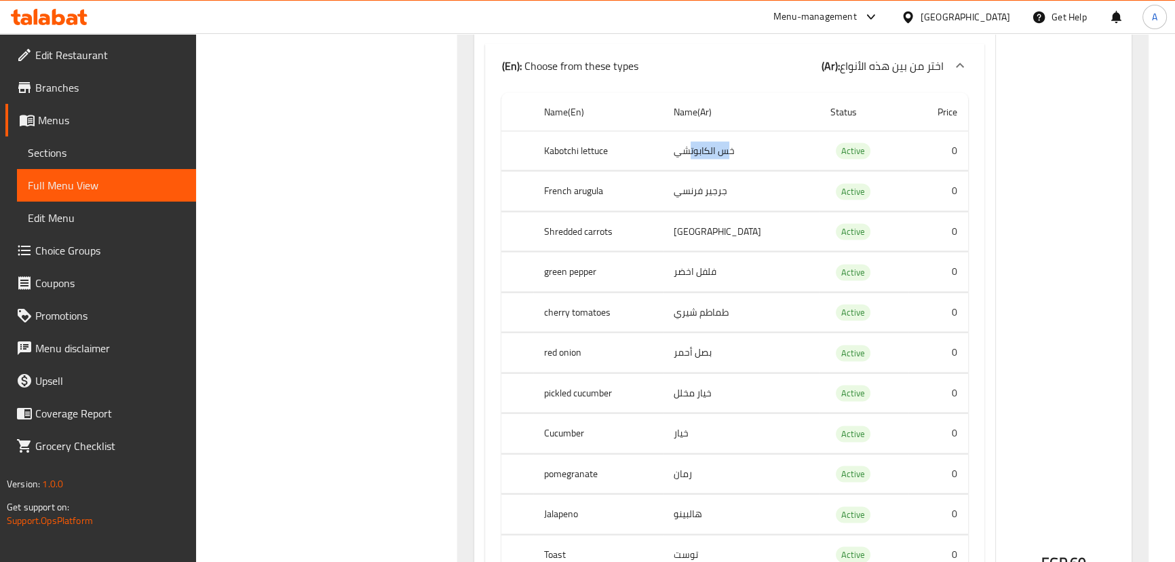
drag, startPoint x: 706, startPoint y: 149, endPoint x: 713, endPoint y: 172, distance: 23.6
click at [699, 151] on td "خس الكابوتشي" at bounding box center [741, 151] width 157 height 40
drag, startPoint x: 717, startPoint y: 191, endPoint x: 686, endPoint y: 191, distance: 30.5
click at [686, 191] on td "جرجير فرنسي" at bounding box center [741, 192] width 157 height 40
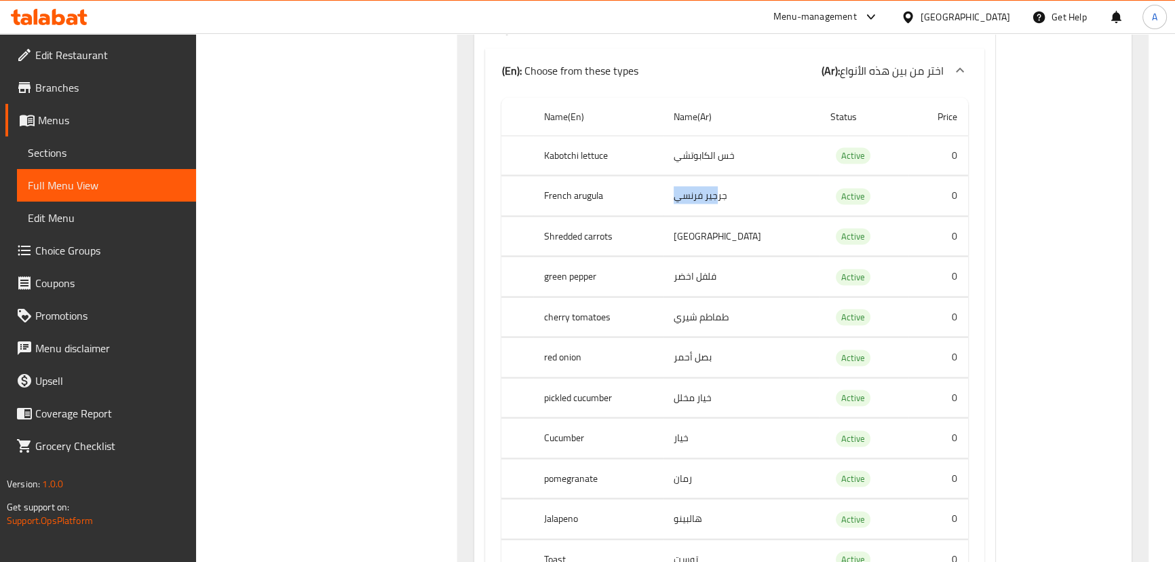
scroll to position [3269, 0]
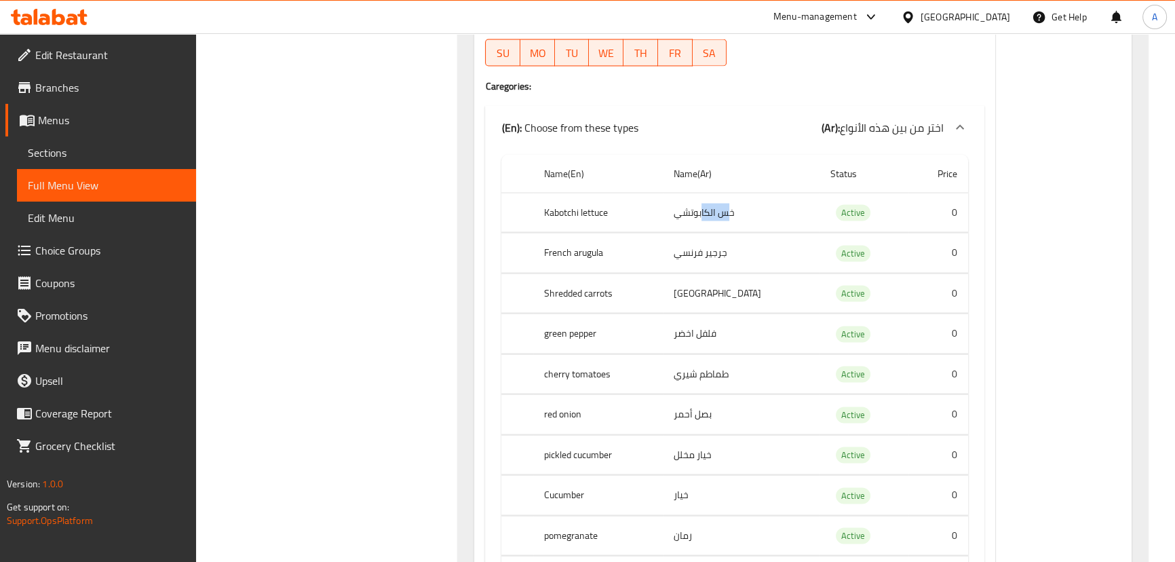
click at [718, 211] on td "خس الكابوتشي" at bounding box center [741, 213] width 157 height 40
drag, startPoint x: 738, startPoint y: 252, endPoint x: 713, endPoint y: 252, distance: 25.8
click at [713, 252] on td "جرجير فرنسي" at bounding box center [741, 253] width 157 height 40
drag, startPoint x: 712, startPoint y: 291, endPoint x: 697, endPoint y: 293, distance: 15.1
click at [699, 291] on td "[GEOGRAPHIC_DATA]" at bounding box center [741, 293] width 157 height 40
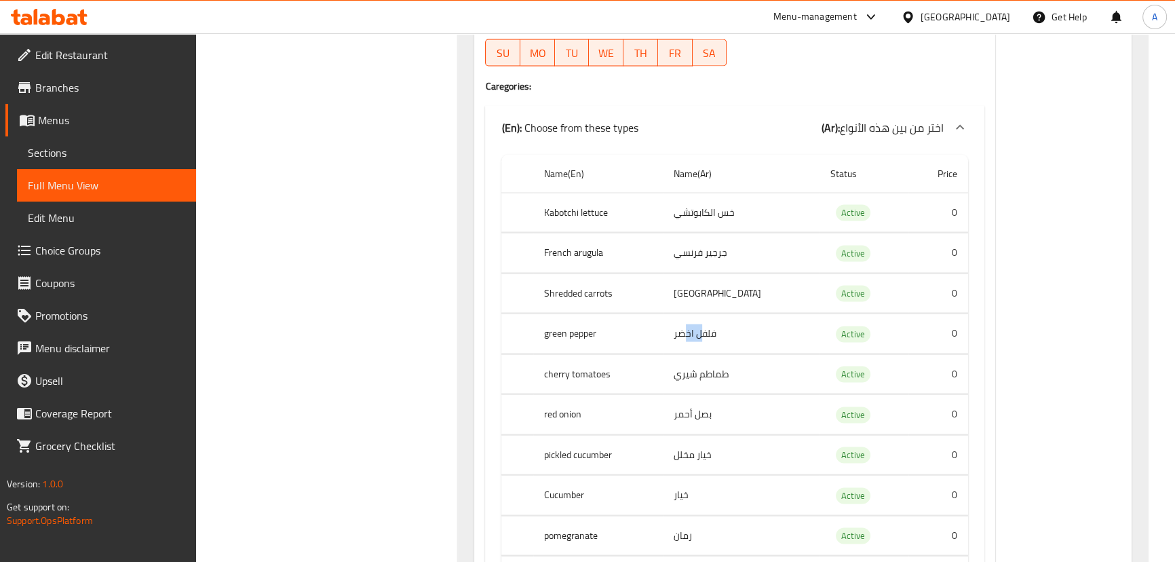
drag, startPoint x: 718, startPoint y: 335, endPoint x: 696, endPoint y: 335, distance: 22.4
click at [696, 335] on td "فلفل اخضر" at bounding box center [741, 334] width 157 height 40
drag, startPoint x: 726, startPoint y: 375, endPoint x: 687, endPoint y: 390, distance: 42.3
click at [700, 377] on td "طماطم شيري" at bounding box center [741, 374] width 157 height 40
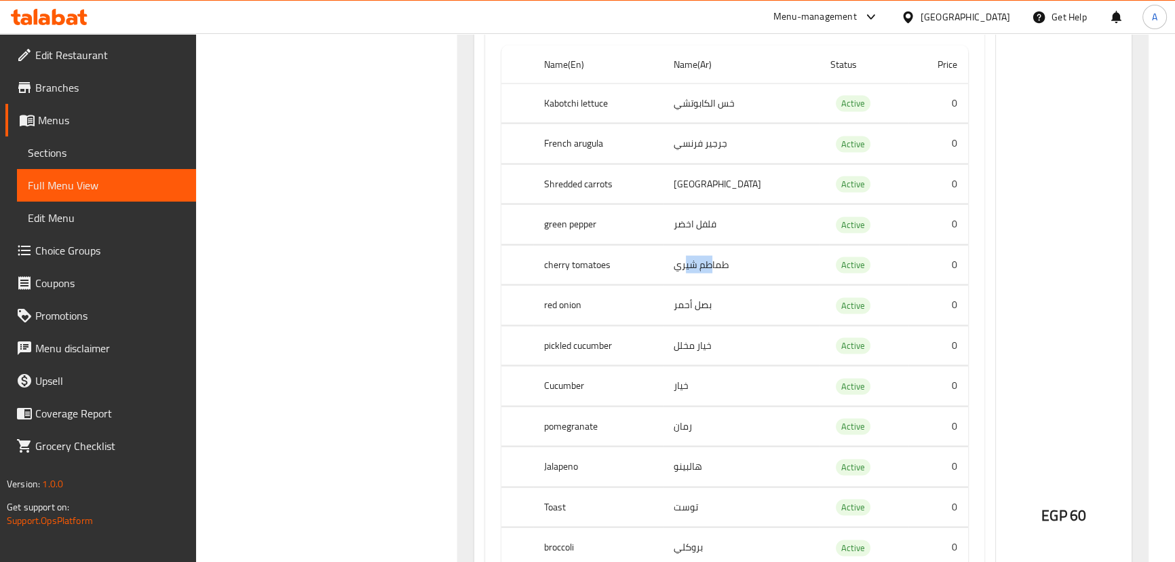
scroll to position [3393, 0]
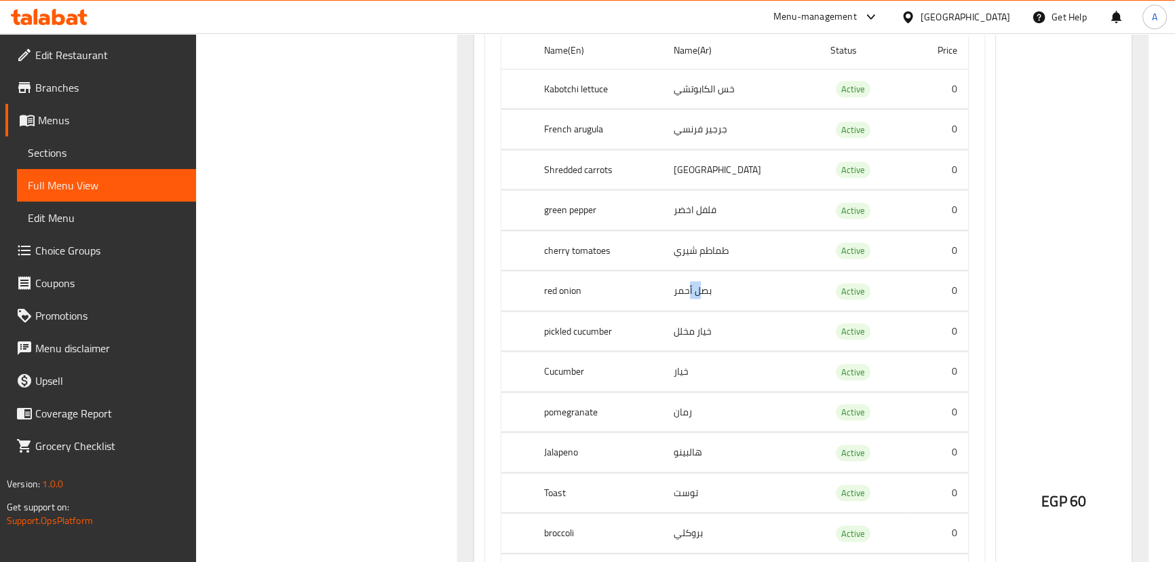
drag, startPoint x: 715, startPoint y: 294, endPoint x: 699, endPoint y: 302, distance: 18.2
click at [703, 297] on td "بصل أحمر" at bounding box center [741, 291] width 157 height 40
click at [696, 328] on td "خيار مخلل" at bounding box center [741, 331] width 157 height 40
drag, startPoint x: 691, startPoint y: 379, endPoint x: 697, endPoint y: 395, distance: 16.5
click at [687, 378] on td "خيار" at bounding box center [741, 372] width 157 height 40
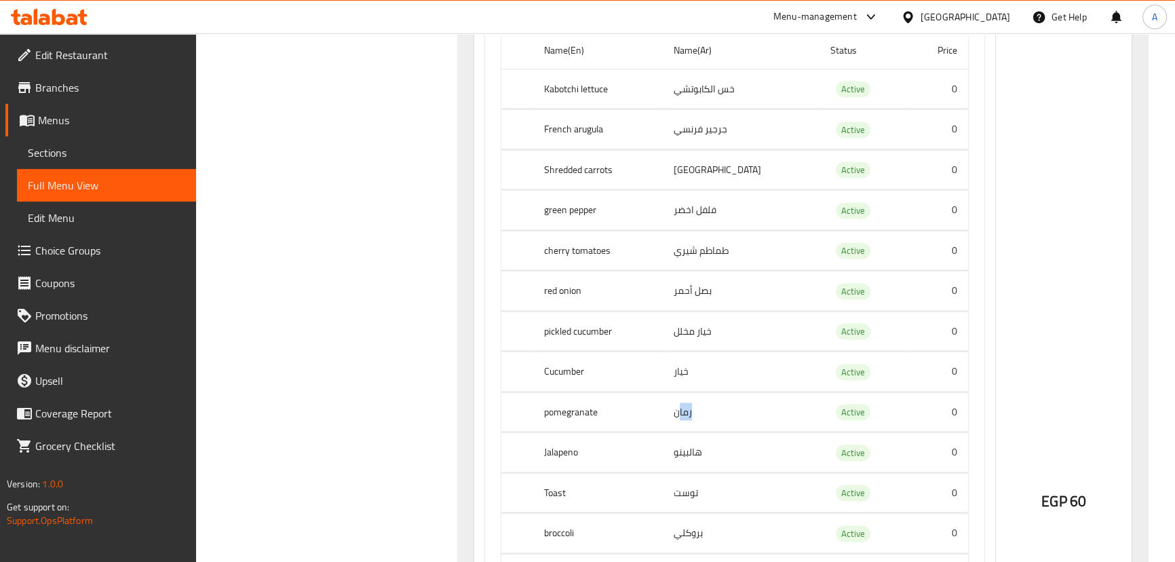
drag, startPoint x: 692, startPoint y: 417, endPoint x: 713, endPoint y: 464, distance: 51.7
click at [691, 417] on td "رمان" at bounding box center [741, 412] width 157 height 40
drag, startPoint x: 718, startPoint y: 451, endPoint x: 697, endPoint y: 448, distance: 21.3
click at [697, 448] on td "هالبينو" at bounding box center [741, 453] width 157 height 40
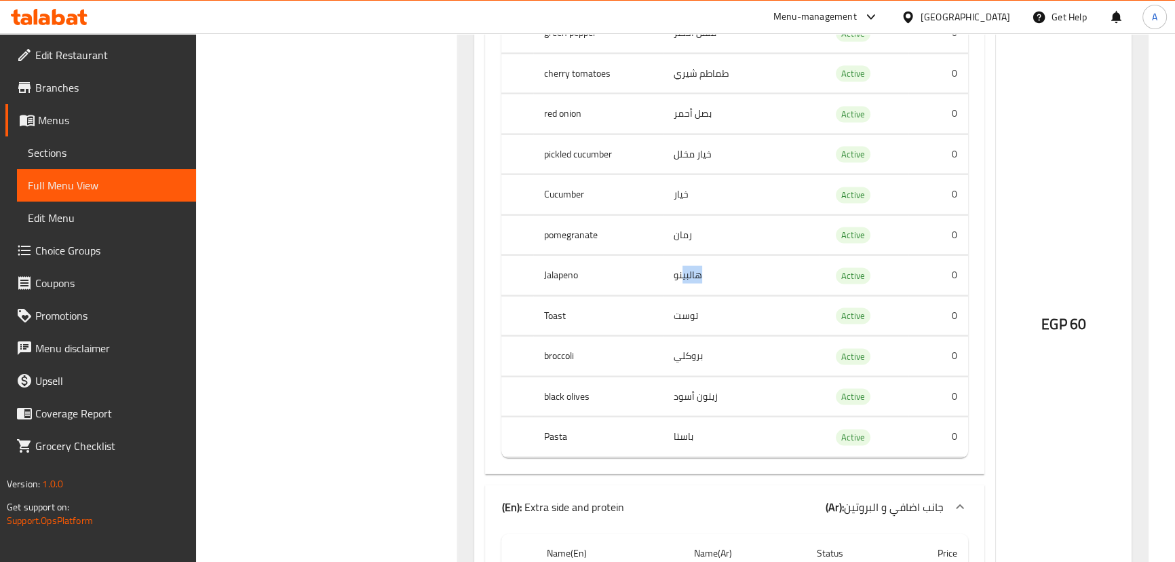
scroll to position [3577, 0]
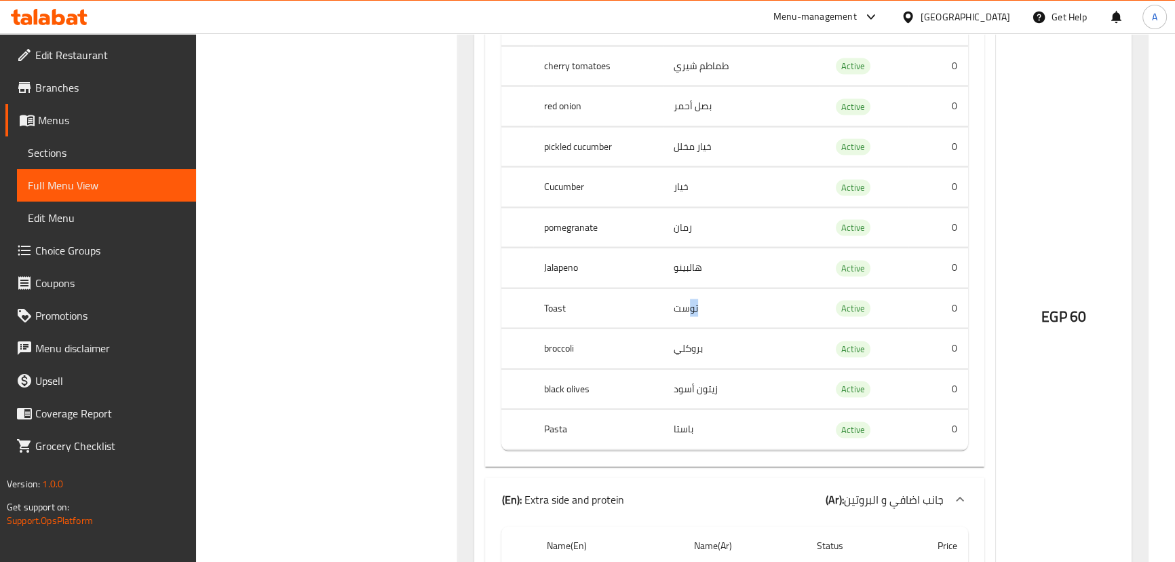
drag, startPoint x: 721, startPoint y: 316, endPoint x: 700, endPoint y: 314, distance: 20.4
click at [702, 314] on td "توست" at bounding box center [741, 308] width 157 height 40
click at [675, 345] on tr "broccoli بروكلي Active 0" at bounding box center [734, 349] width 466 height 40
drag, startPoint x: 728, startPoint y: 392, endPoint x: 704, endPoint y: 404, distance: 27.6
click at [703, 396] on td "زيتون أسود" at bounding box center [741, 389] width 157 height 40
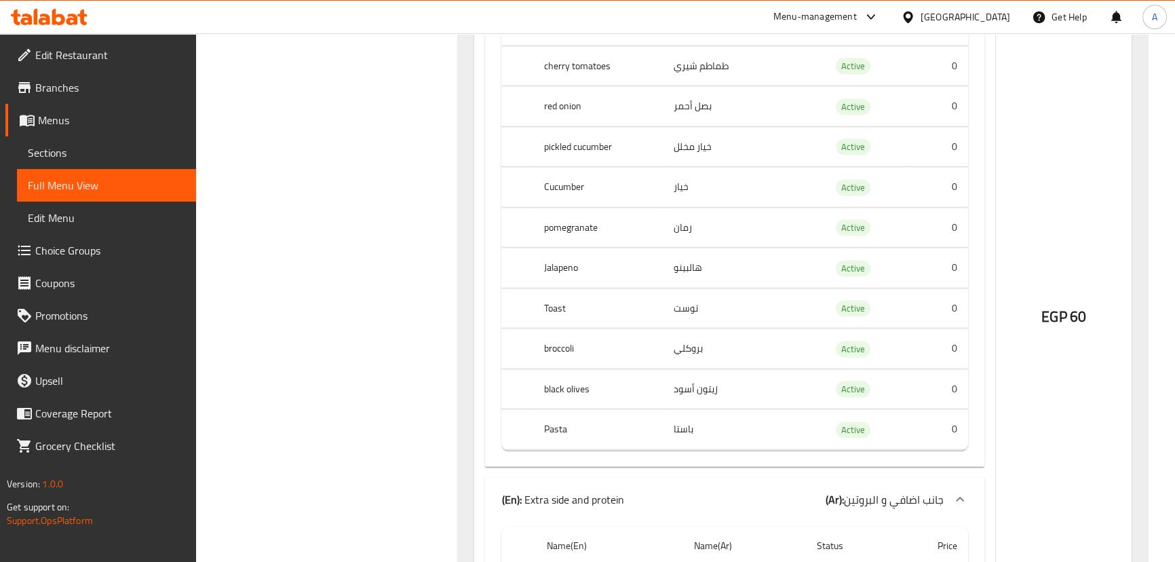
drag, startPoint x: 703, startPoint y: 433, endPoint x: 664, endPoint y: 433, distance: 38.7
click at [664, 433] on tr "Pasta باستا Active 0" at bounding box center [734, 430] width 466 height 40
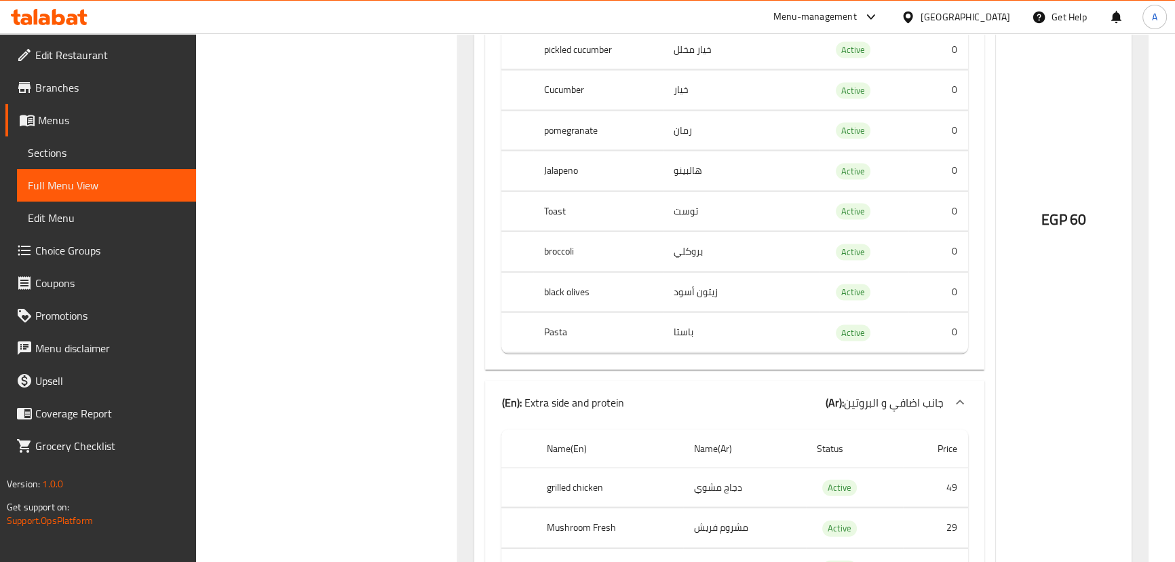
scroll to position [3824, 0]
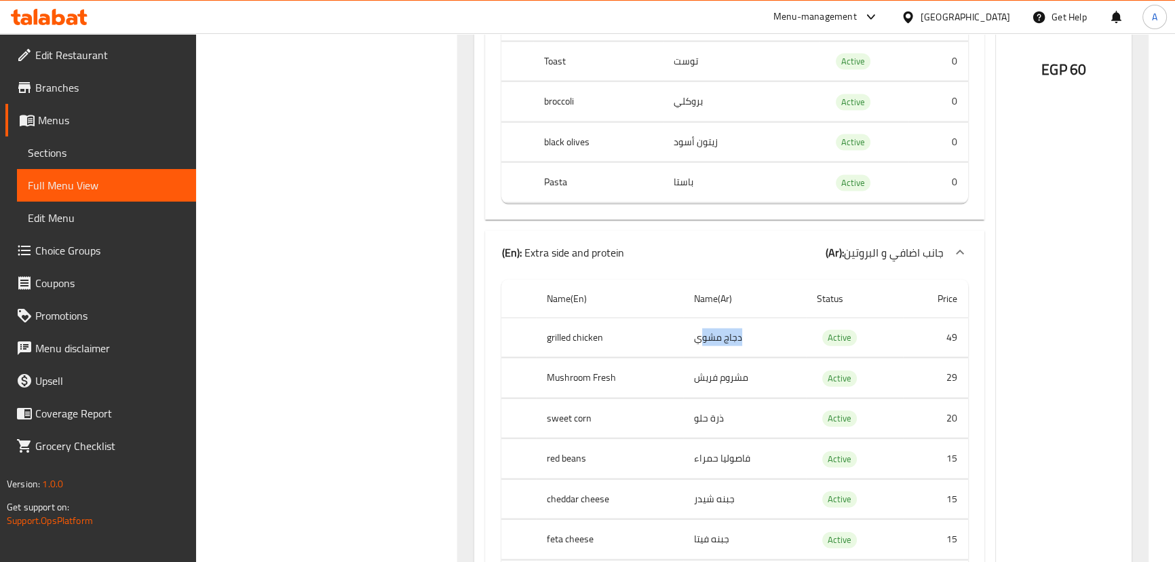
drag, startPoint x: 734, startPoint y: 341, endPoint x: 699, endPoint y: 341, distance: 35.3
click at [699, 341] on td "دجاج مشوي" at bounding box center [744, 338] width 123 height 40
drag, startPoint x: 734, startPoint y: 382, endPoint x: 700, endPoint y: 381, distance: 34.0
click at [700, 381] on td "مشروم فريش" at bounding box center [744, 378] width 123 height 40
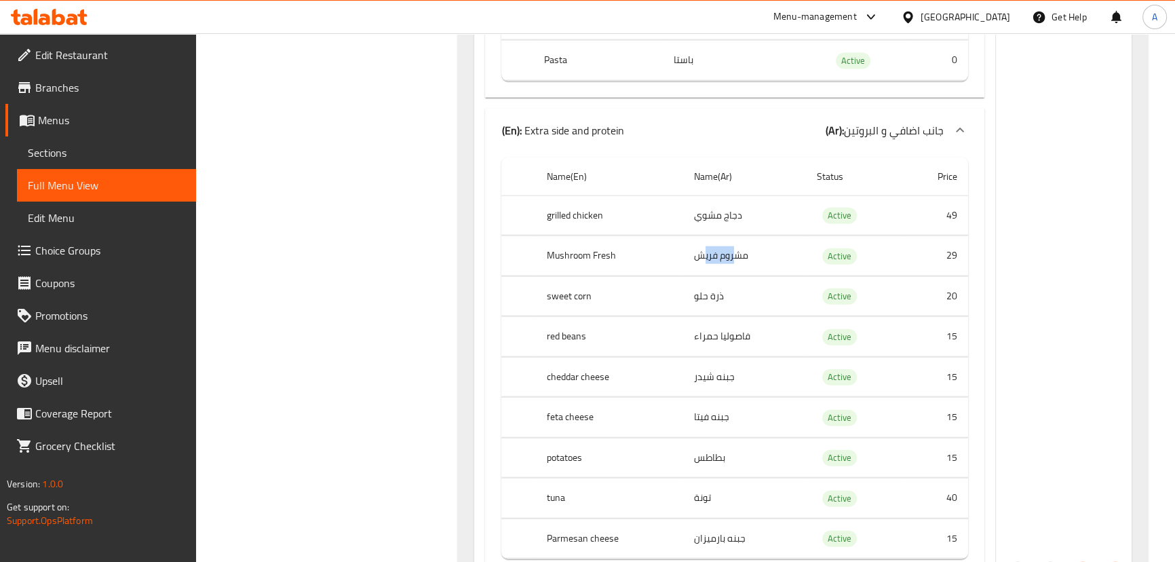
scroll to position [3948, 0]
drag, startPoint x: 696, startPoint y: 295, endPoint x: 744, endPoint y: 358, distance: 79.9
click at [694, 297] on td "ذرة حلو" at bounding box center [744, 295] width 123 height 40
drag, startPoint x: 733, startPoint y: 336, endPoint x: 706, endPoint y: 335, distance: 27.2
click at [706, 335] on td "فاصوليا حمراء" at bounding box center [744, 336] width 123 height 40
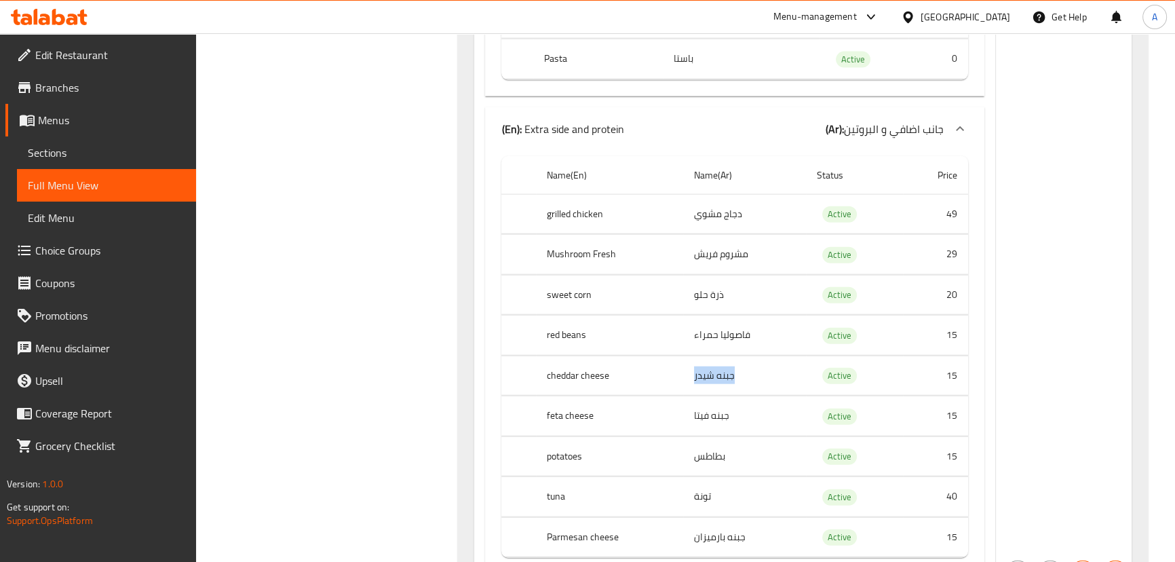
click at [677, 378] on tr "cheddar cheese جبنه شيدر Active 15" at bounding box center [734, 376] width 466 height 40
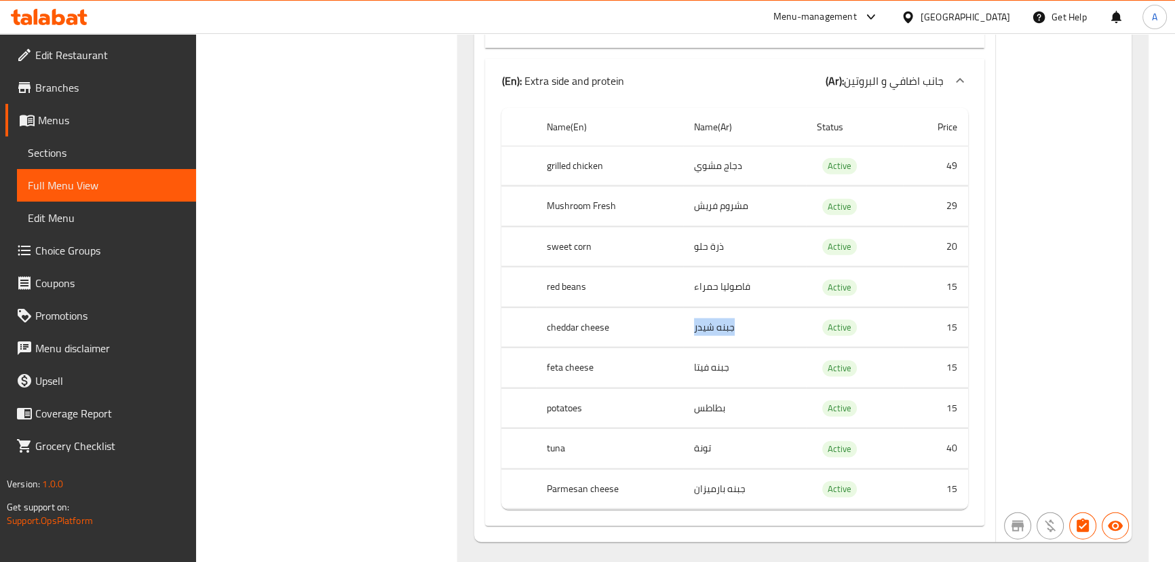
scroll to position [4071, 0]
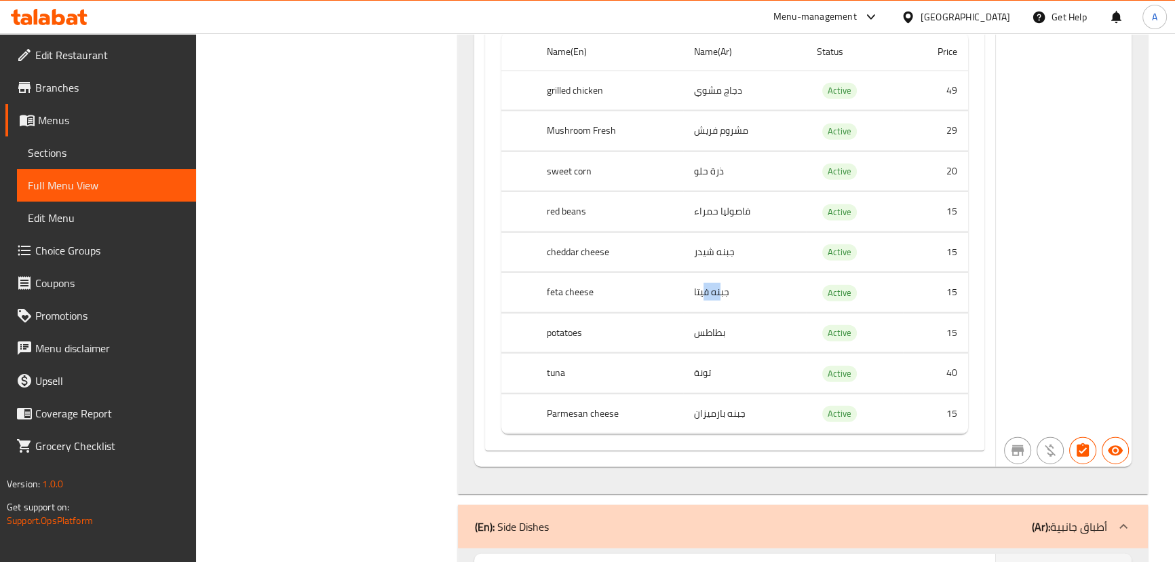
drag, startPoint x: 721, startPoint y: 292, endPoint x: 713, endPoint y: 325, distance: 34.2
click at [702, 292] on td "جبنه فيتا" at bounding box center [744, 293] width 123 height 40
click at [700, 333] on td "بطاطس" at bounding box center [744, 333] width 123 height 40
click at [703, 381] on td "تونة" at bounding box center [744, 374] width 123 height 40
drag, startPoint x: 731, startPoint y: 413, endPoint x: 688, endPoint y: 417, distance: 42.9
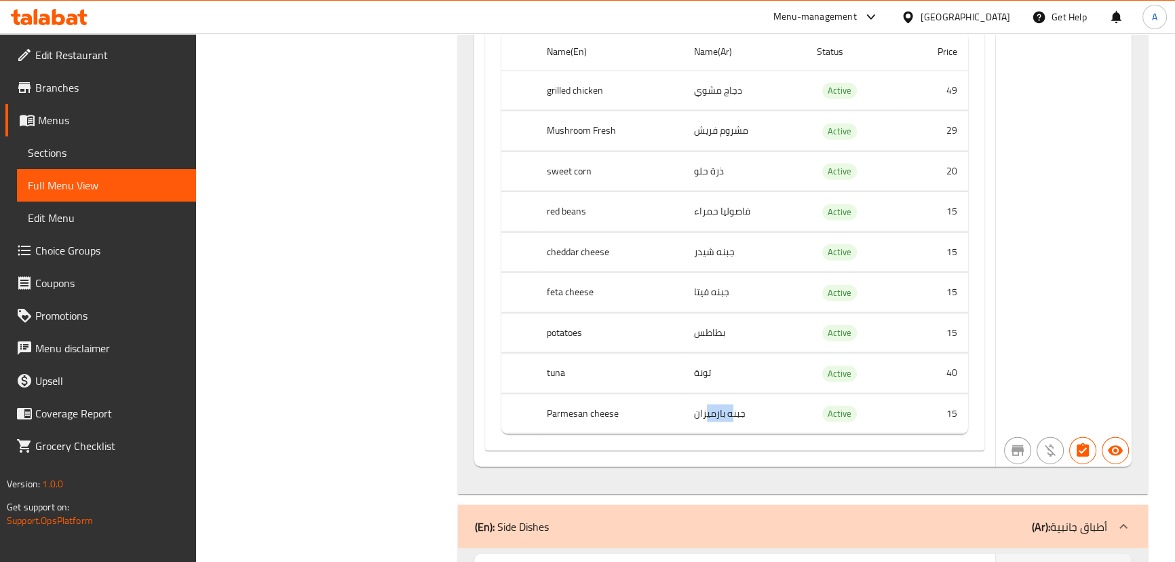
click at [701, 416] on td "جبنه بارميزان" at bounding box center [744, 414] width 123 height 40
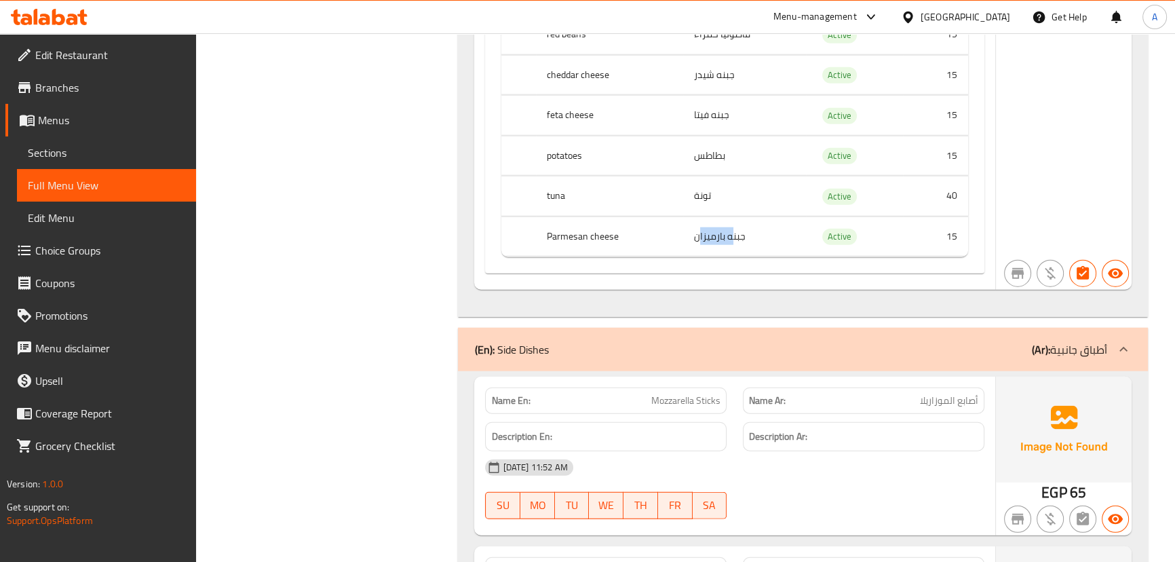
scroll to position [4380, 0]
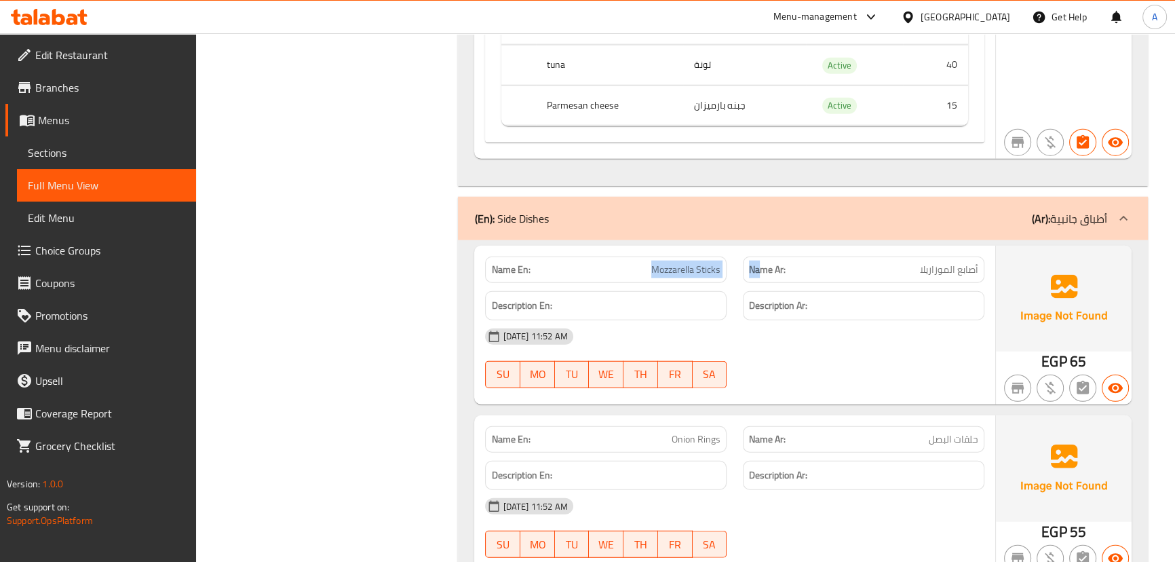
drag, startPoint x: 631, startPoint y: 271, endPoint x: 781, endPoint y: 280, distance: 150.2
click at [774, 274] on div "Name En: Mozzarella Sticks Name Ar: أصابع الموزاريلا" at bounding box center [734, 269] width 515 height 43
click at [824, 366] on div "[DATE] 11:52 AM SU MO TU WE TH FR SA" at bounding box center [734, 358] width 515 height 76
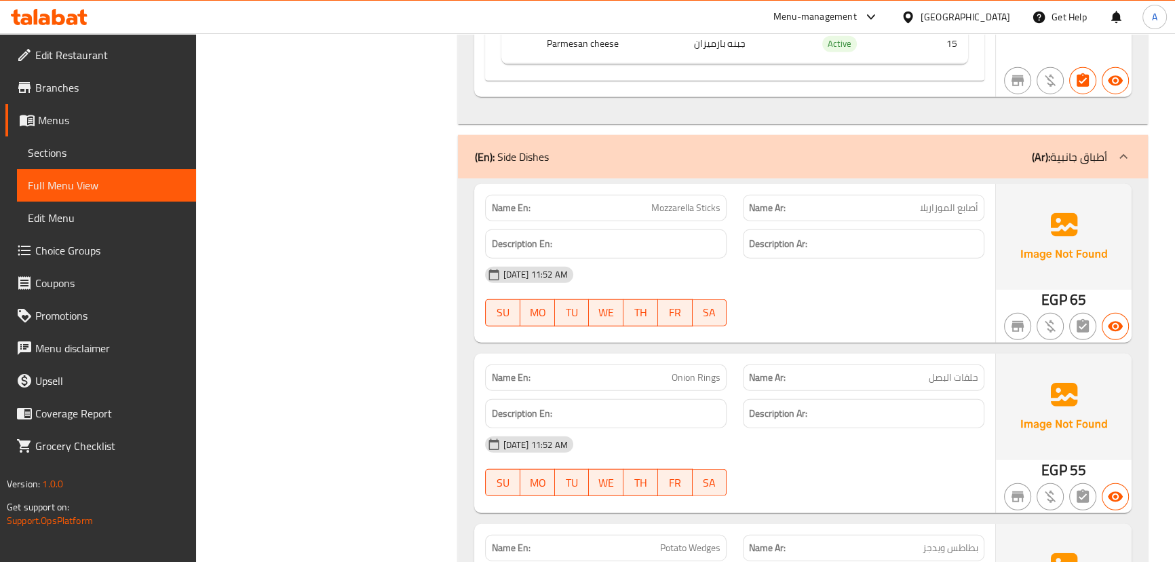
click at [965, 210] on span "أصابع الموزاريلا" at bounding box center [949, 208] width 58 height 14
drag, startPoint x: 965, startPoint y: 210, endPoint x: 733, endPoint y: 254, distance: 236.1
click at [674, 210] on div "Name En: Mozzarella Sticks Name Ar: أصابع الموزاريلا" at bounding box center [734, 208] width 515 height 43
click at [890, 314] on div "[DATE] 11:52 AM SU MO TU WE TH FR SA" at bounding box center [734, 297] width 515 height 76
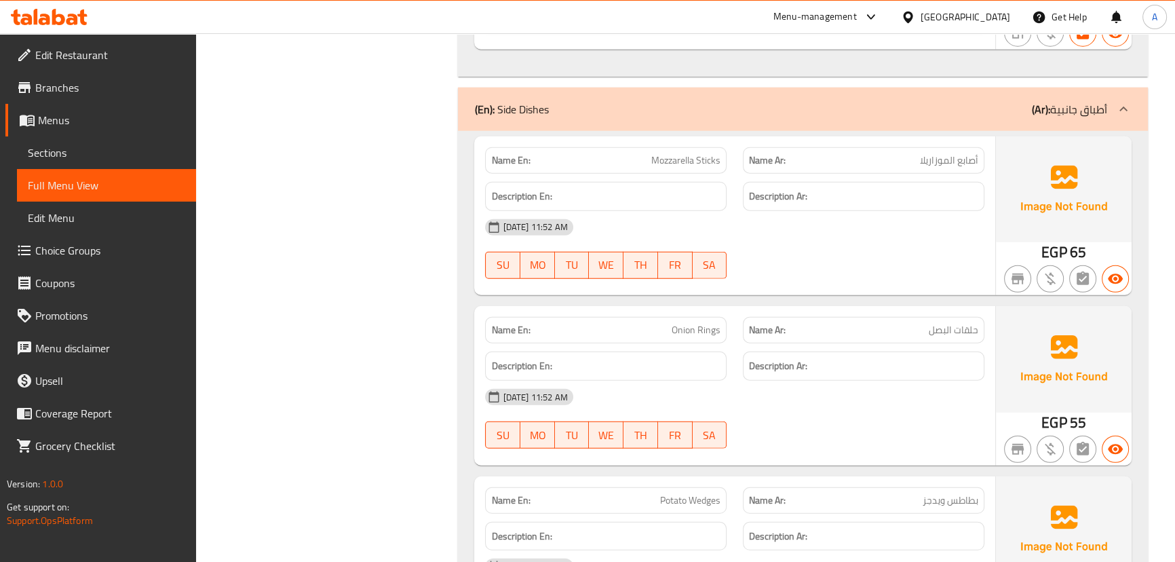
scroll to position [4565, 0]
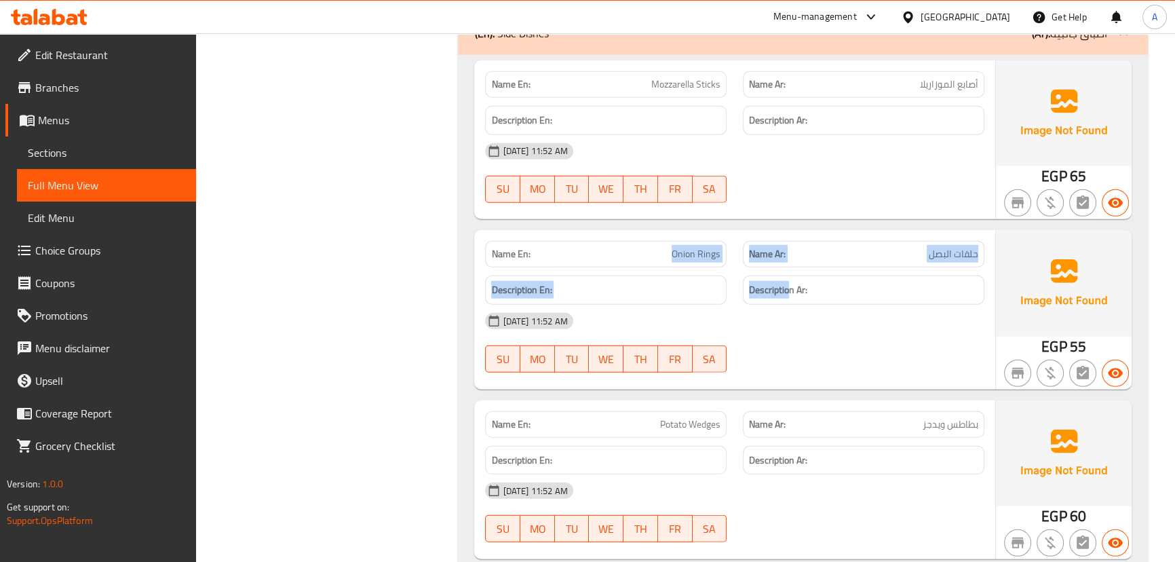
drag, startPoint x: 725, startPoint y: 259, endPoint x: 843, endPoint y: 339, distance: 143.2
click at [816, 292] on div "Name En: Onion Rings Name Ar: حلقات البصل Description En: Description Ar: [DATE…" at bounding box center [734, 309] width 520 height 159
click at [844, 340] on div "[DATE] 11:52 AM SU MO TU WE TH FR SA" at bounding box center [734, 343] width 515 height 76
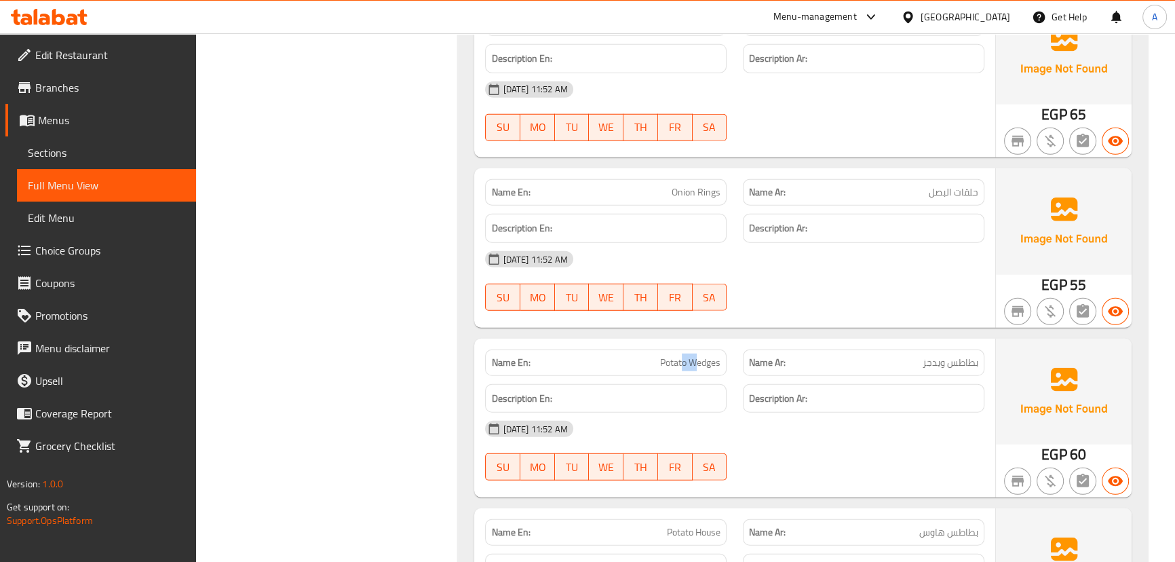
drag, startPoint x: 687, startPoint y: 355, endPoint x: 751, endPoint y: 374, distance: 66.6
click at [743, 371] on div "Name En: Potato Wedges Name Ar: بطاطس ويدجز" at bounding box center [734, 362] width 515 height 43
click at [808, 414] on div "[DATE] 11:52 AM" at bounding box center [734, 429] width 515 height 33
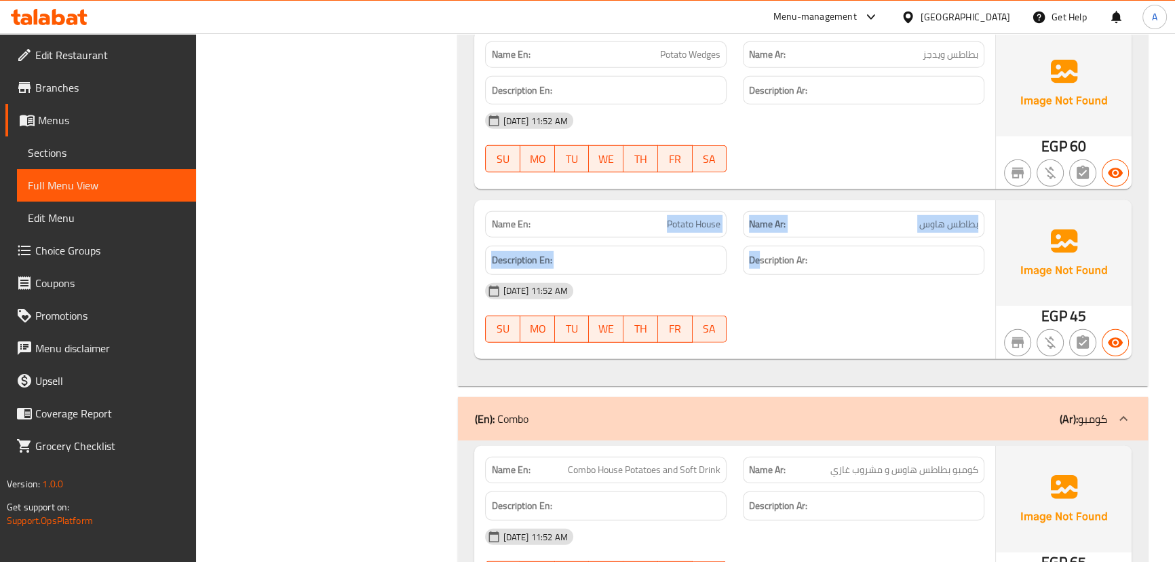
drag, startPoint x: 701, startPoint y: 229, endPoint x: 846, endPoint y: 349, distance: 188.0
click at [769, 244] on div "Name En: Potato House Name Ar: بطاطس هاوس Description En: Description Ar: [DATE…" at bounding box center [734, 279] width 520 height 159
click at [846, 349] on div at bounding box center [864, 343] width 258 height 16
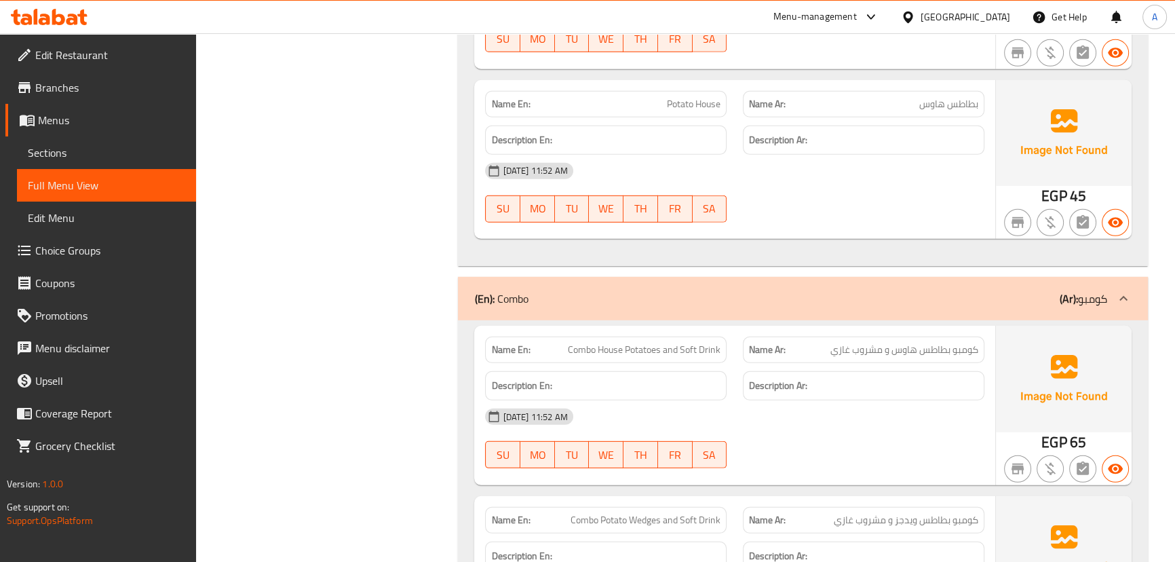
scroll to position [5058, 0]
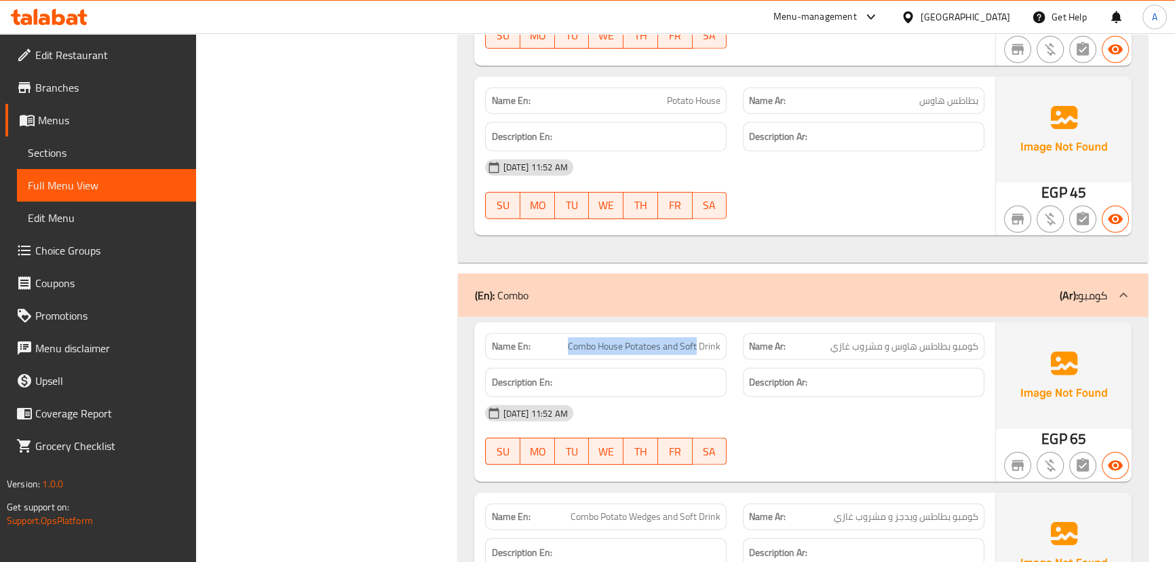
drag, startPoint x: 575, startPoint y: 338, endPoint x: 760, endPoint y: 376, distance: 189.1
click at [733, 365] on div "Name En: Combo House Potatoes and Soft Drink Name Ar: كومبو بطاطس هاوس و مشروب …" at bounding box center [734, 401] width 520 height 159
click at [814, 414] on div "[DATE] 11:52 AM" at bounding box center [734, 413] width 515 height 33
drag, startPoint x: 951, startPoint y: 345, endPoint x: 840, endPoint y: 345, distance: 110.6
click at [841, 345] on span "كومبو بطاطس هاوس و مشروب غازي" at bounding box center [905, 346] width 148 height 14
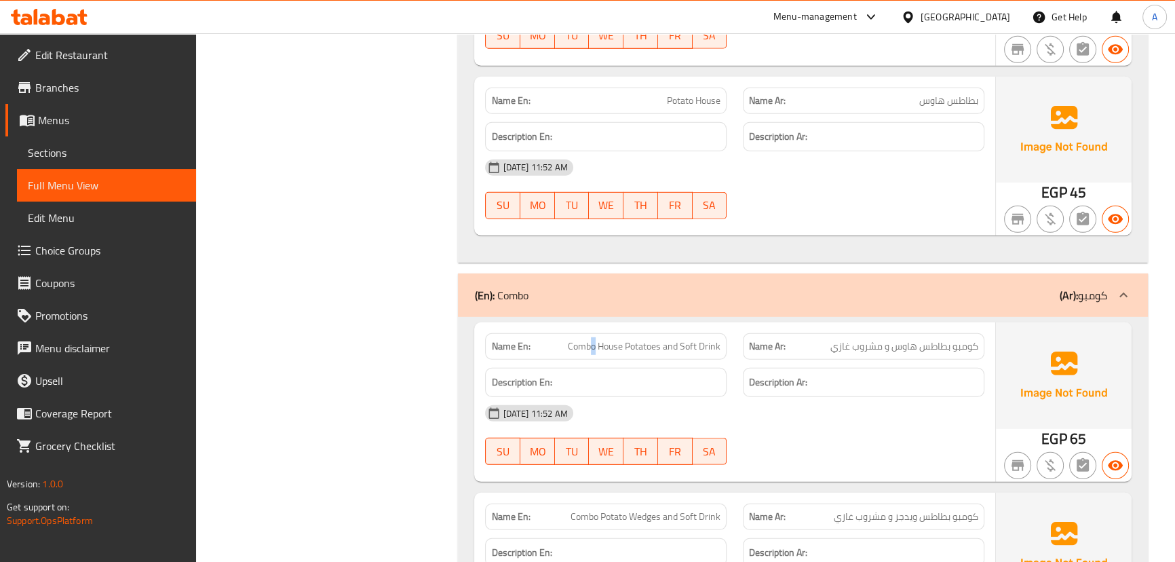
drag, startPoint x: 590, startPoint y: 340, endPoint x: 790, endPoint y: 386, distance: 205.4
click at [713, 353] on span "Combo House Potatoes and Soft Drink" at bounding box center [644, 346] width 153 height 14
click at [837, 437] on div "[DATE] 11:52 AM SU MO TU WE TH FR SA" at bounding box center [734, 435] width 515 height 76
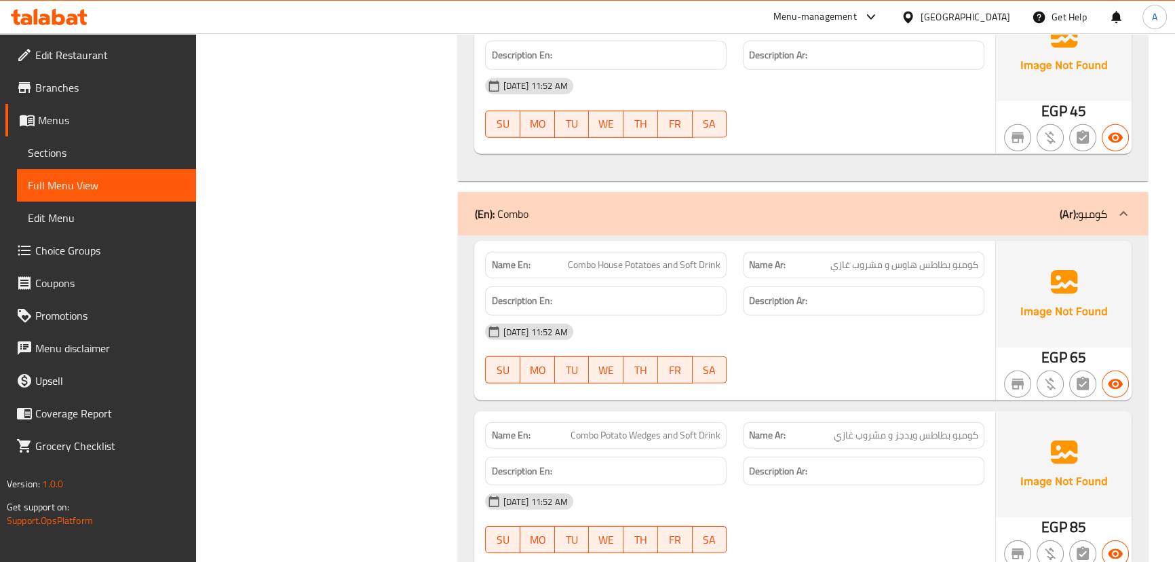
scroll to position [5203, 0]
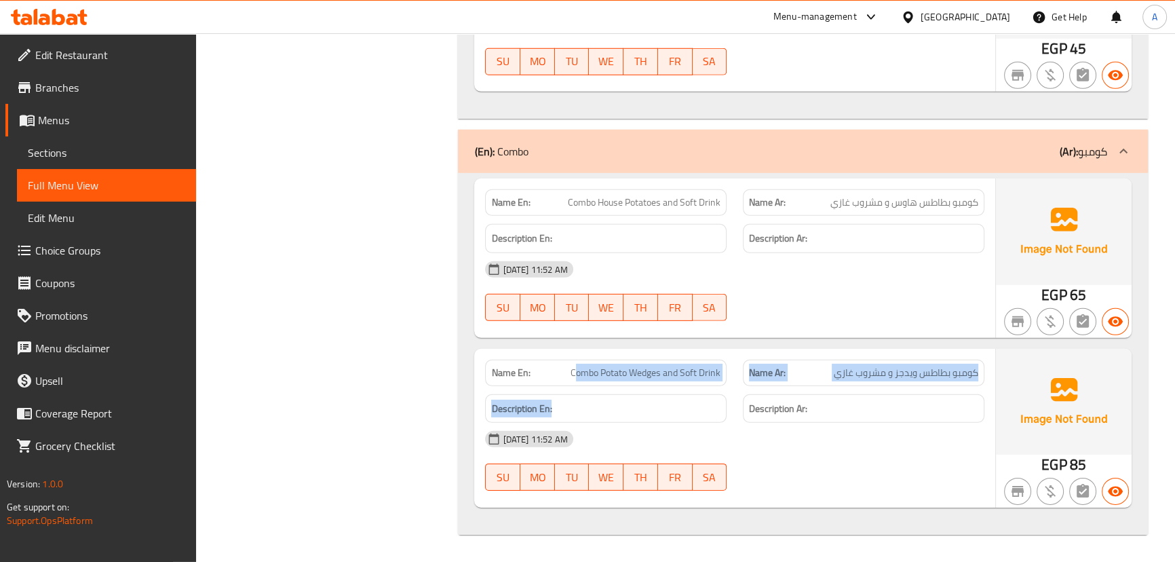
drag, startPoint x: 577, startPoint y: 370, endPoint x: 730, endPoint y: 416, distance: 160.2
click at [691, 395] on div "Name En: Combo Potato Wedges and Soft Drink Name Ar: كومبو بطاطس ويدجز و مشروب …" at bounding box center [734, 428] width 520 height 159
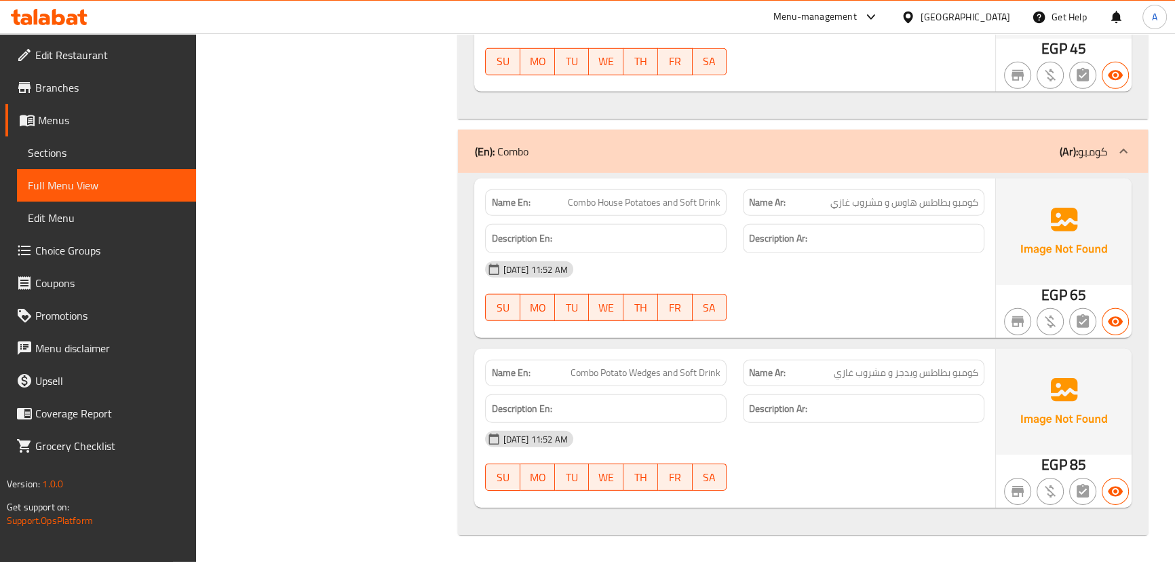
drag, startPoint x: 816, startPoint y: 458, endPoint x: 882, endPoint y: 411, distance: 80.8
click at [817, 458] on div "[DATE] 11:52 AM SU MO TU WE TH FR SA" at bounding box center [734, 461] width 515 height 76
click at [933, 376] on span "كومبو بطاطس ويدجز و مشروب غازي" at bounding box center [906, 373] width 145 height 14
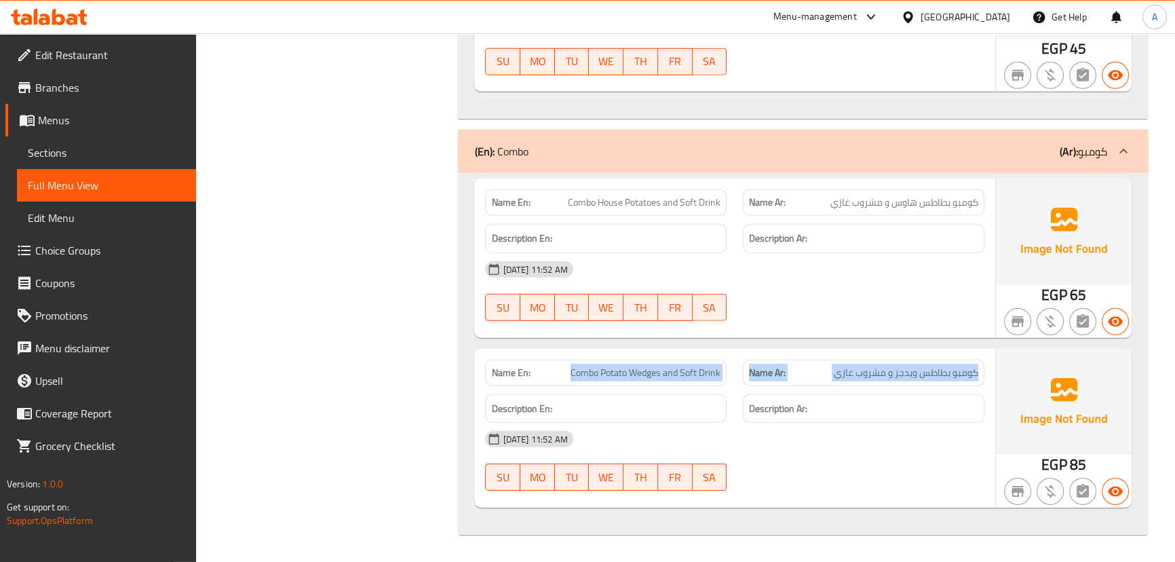
drag, startPoint x: 933, startPoint y: 376, endPoint x: 661, endPoint y: 381, distance: 272.2
click at [658, 373] on div "Name En: Combo Potato Wedges and Soft Drink Name Ar: كومبو بطاطس ويدجز و مشروب …" at bounding box center [734, 373] width 515 height 43
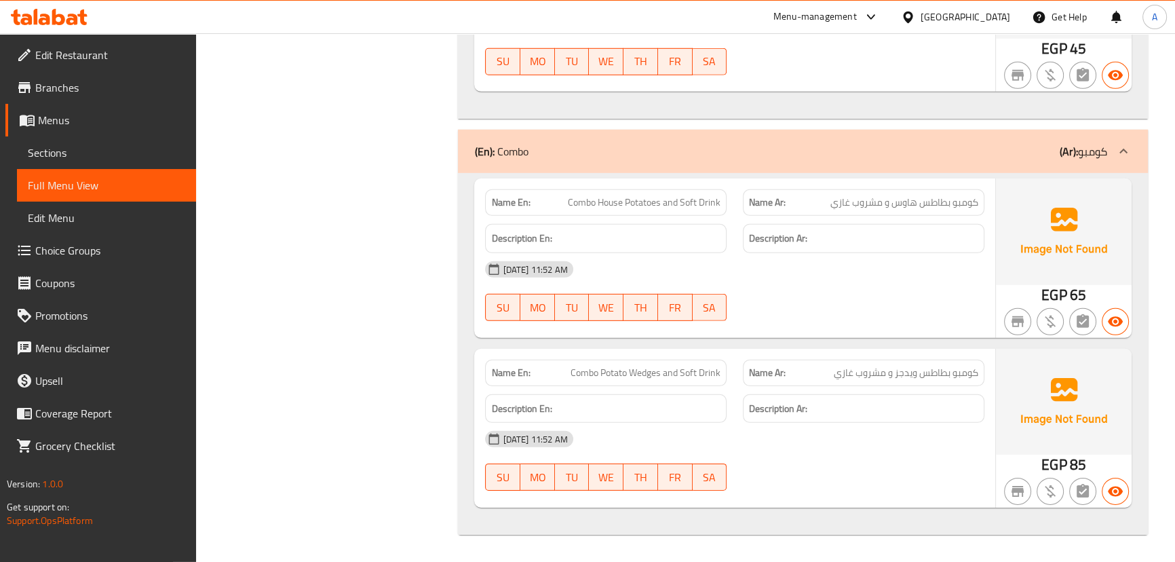
click at [778, 441] on div "[DATE] 11:52 AM" at bounding box center [734, 439] width 515 height 33
drag, startPoint x: 630, startPoint y: 383, endPoint x: 719, endPoint y: 408, distance: 92.4
click at [700, 401] on div "Name En: Combo Potato Wedges and Soft Drink Name Ar: كومبو بطاطس ويدجز و مشروب …" at bounding box center [734, 428] width 520 height 159
click at [760, 429] on div "[DATE] 11:52 AM" at bounding box center [734, 439] width 515 height 33
click at [50, 158] on span "Sections" at bounding box center [106, 153] width 157 height 16
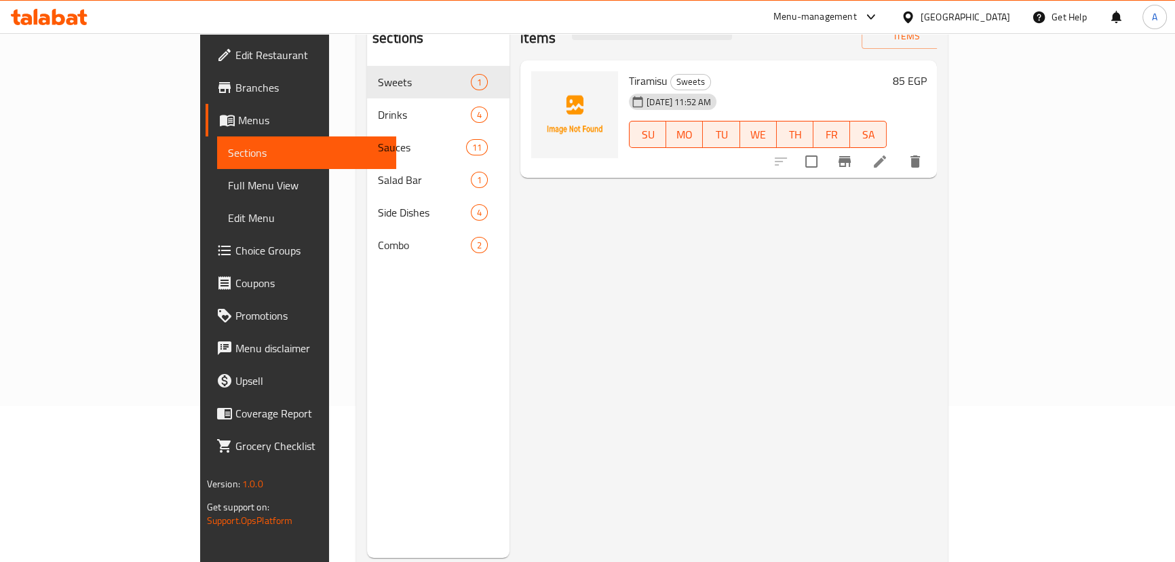
scroll to position [129, 0]
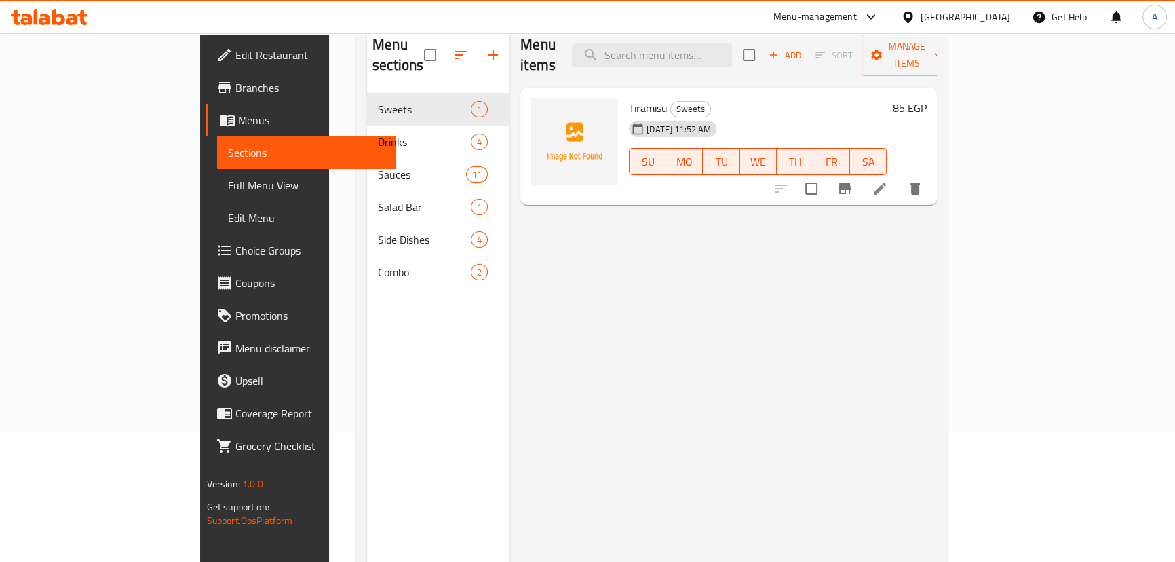
click at [707, 332] on div "Menu items Add Sort Manage items Tiramisu Sweets [DATE] 11:52 AM SU MO TU WE TH…" at bounding box center [724, 304] width 428 height 562
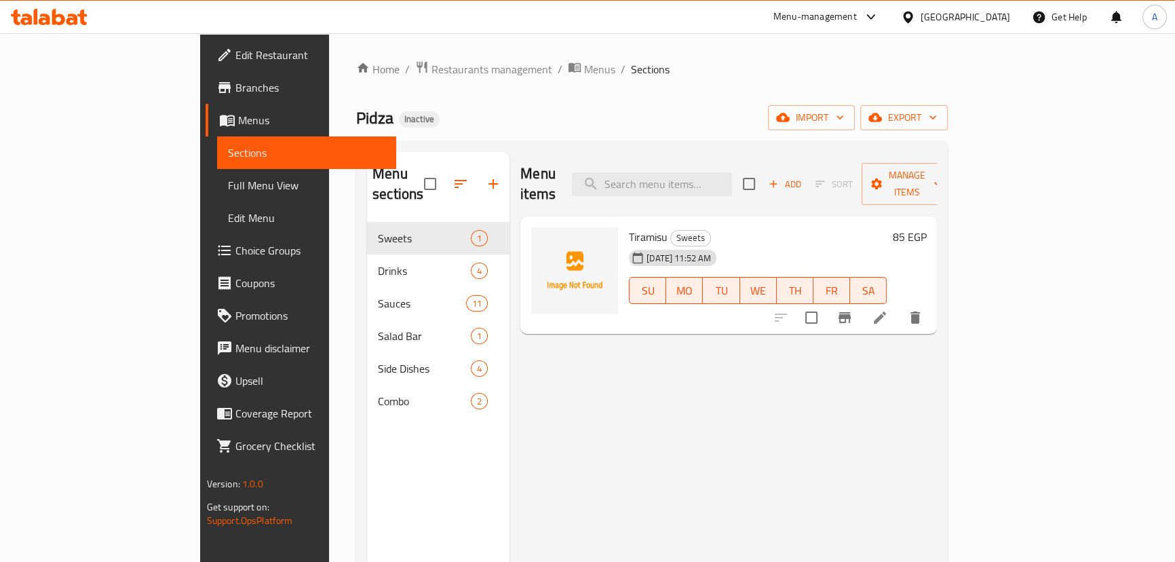
scroll to position [0, 0]
click at [228, 183] on span "Full Menu View" at bounding box center [306, 185] width 157 height 16
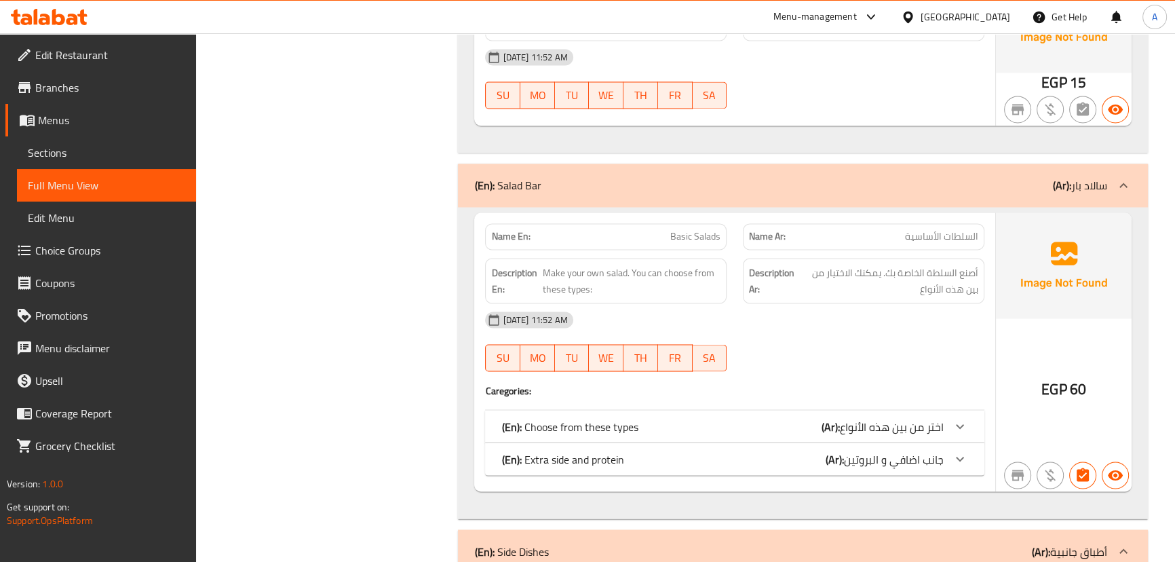
scroll to position [3060, 0]
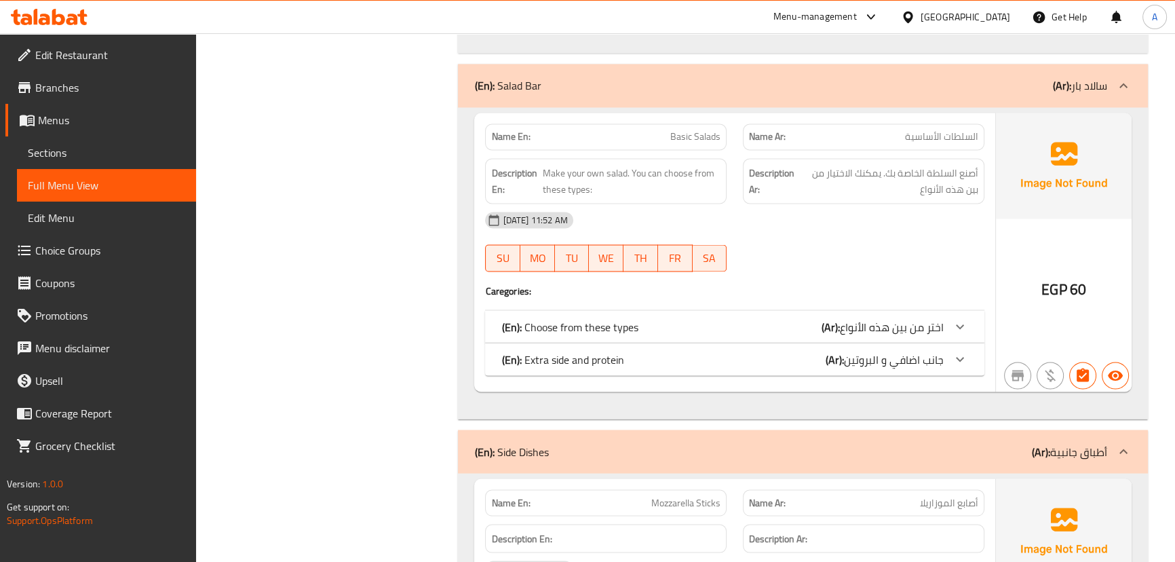
click at [878, 366] on div "(En): Extra side and protein (Ar): جانب اضافي و البروتين" at bounding box center [734, 359] width 499 height 33
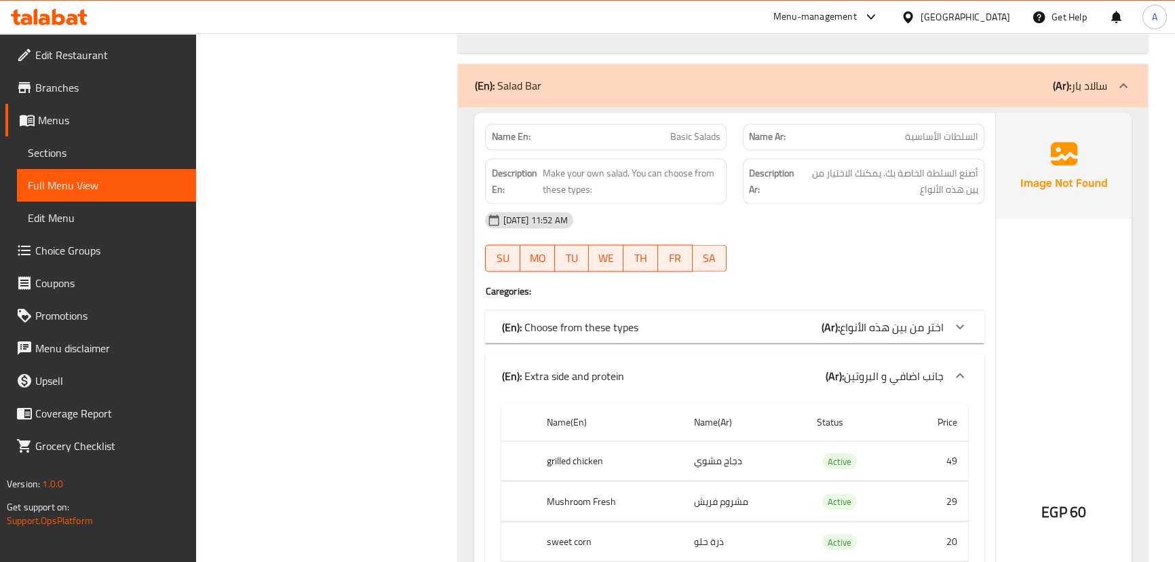
click at [878, 324] on span "اختر من بين هذه الأنواع" at bounding box center [892, 326] width 104 height 20
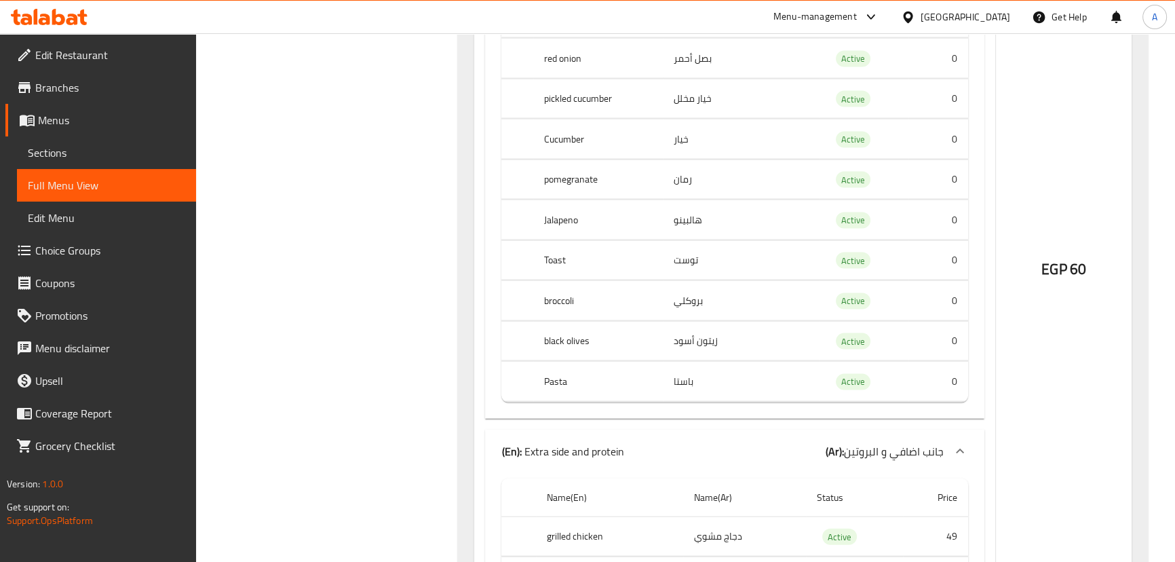
scroll to position [3677, 0]
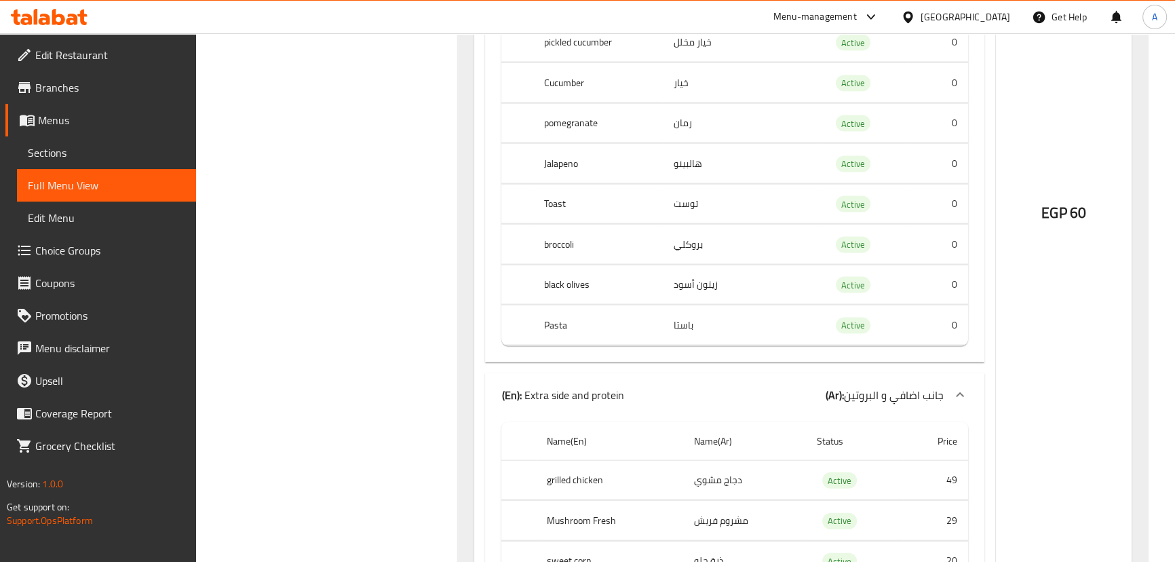
click at [66, 257] on span "Choice Groups" at bounding box center [110, 250] width 150 height 16
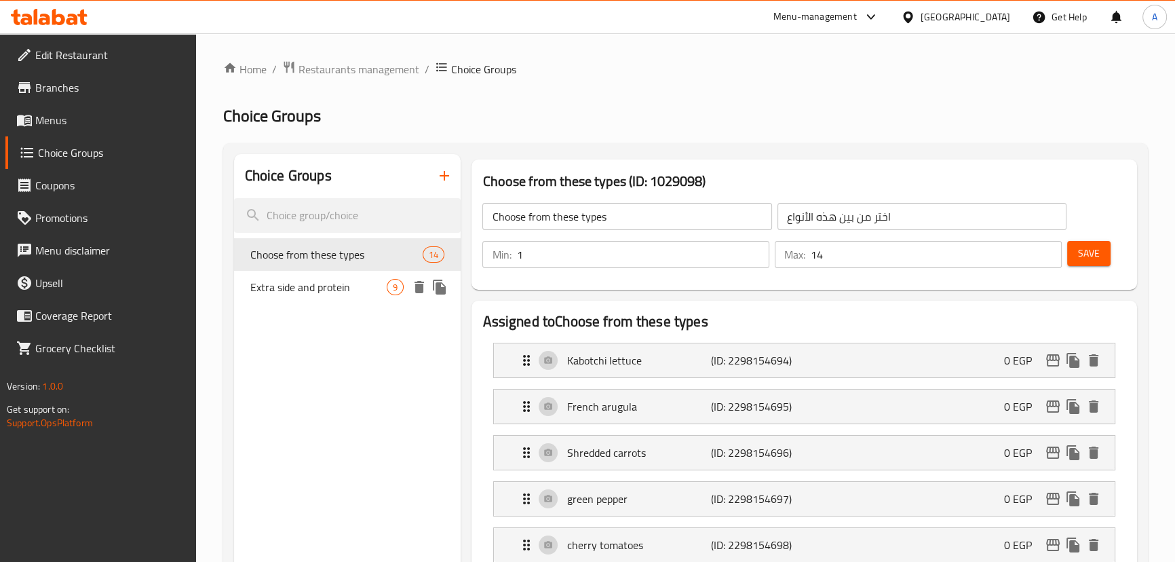
click at [317, 283] on span "Extra side and protein" at bounding box center [318, 287] width 137 height 16
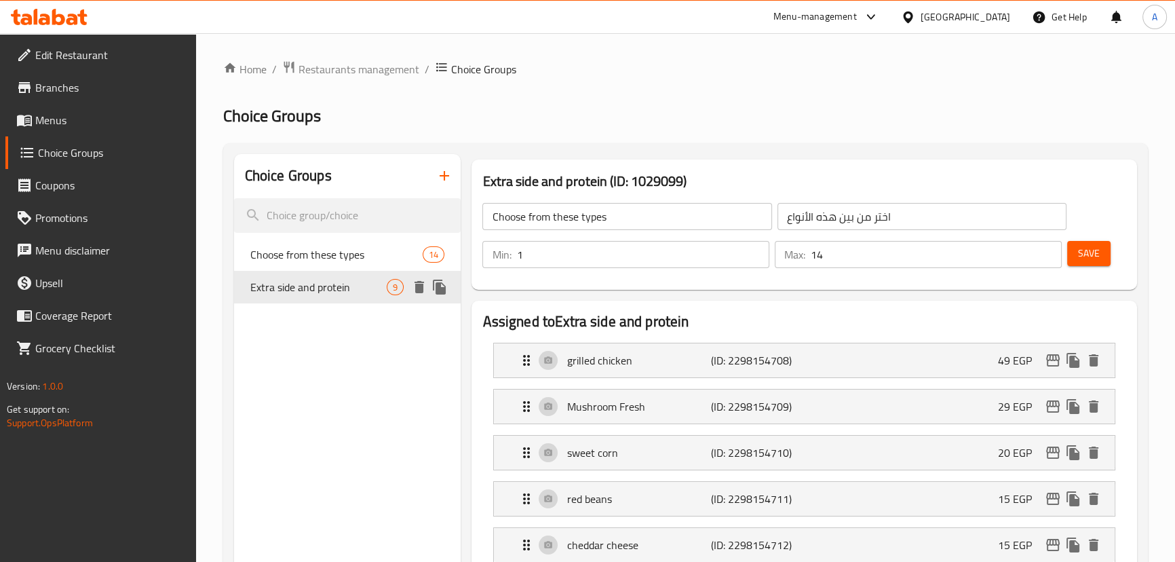
type input "Extra side and protein"
type input "جانب اضافي و البروتين"
type input "0"
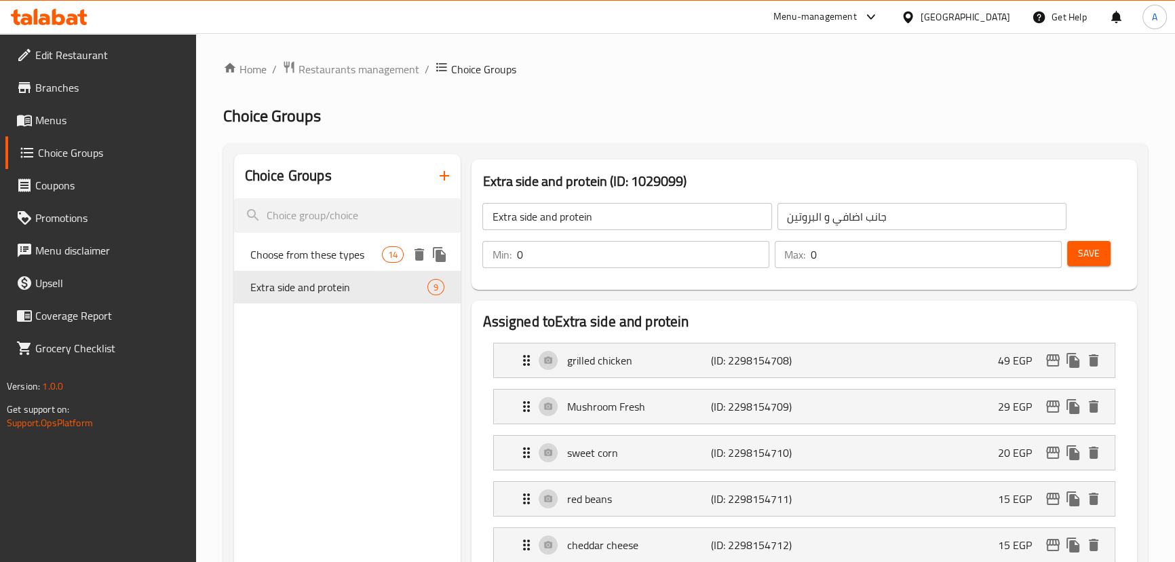
click at [360, 258] on span "Choose from these types" at bounding box center [316, 254] width 132 height 16
type input "Choose from these types"
type input "اختر من بين هذه الأنواع"
type input "1"
type input "14"
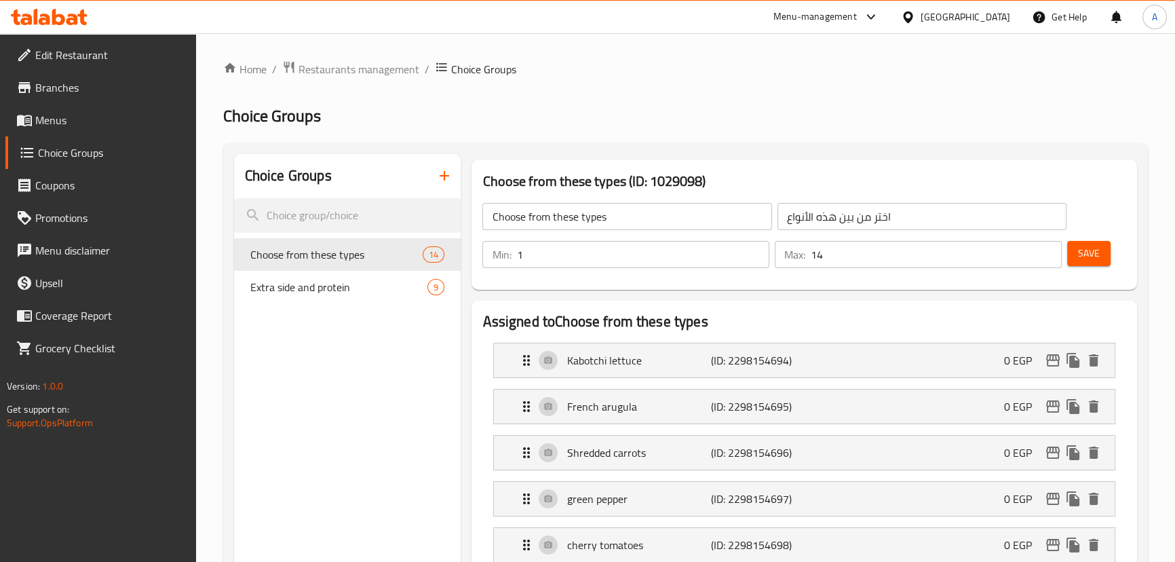
click at [375, 75] on span "Restaurants management" at bounding box center [359, 69] width 121 height 16
